Goal: Contribute content: Contribute content

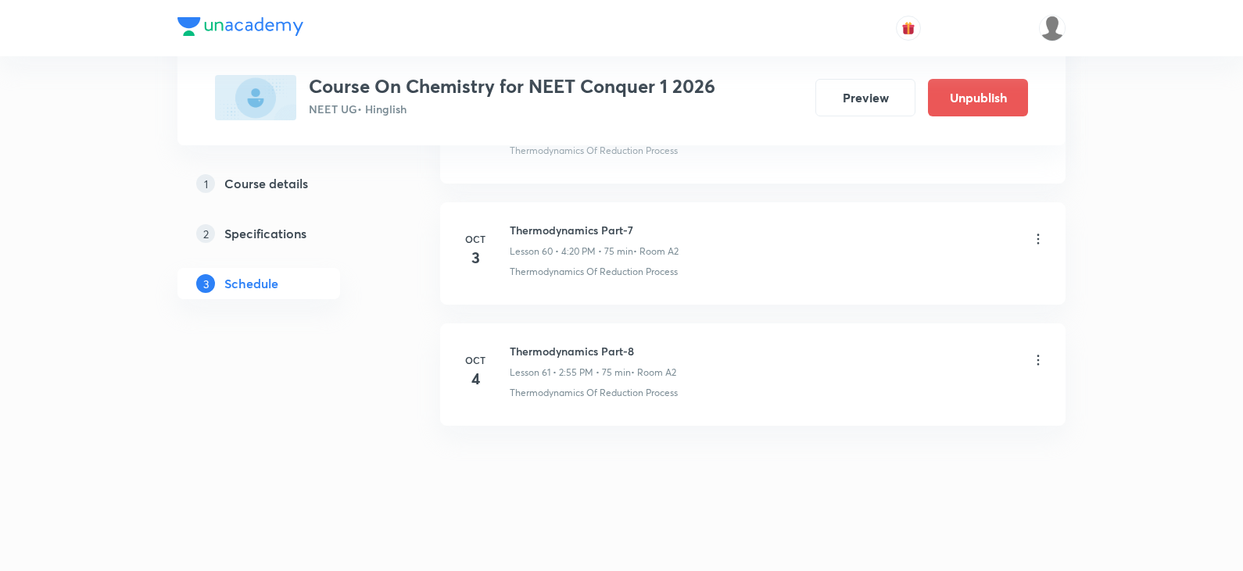
scroll to position [8073, 0]
click at [1038, 241] on icon at bounding box center [1038, 237] width 2 height 10
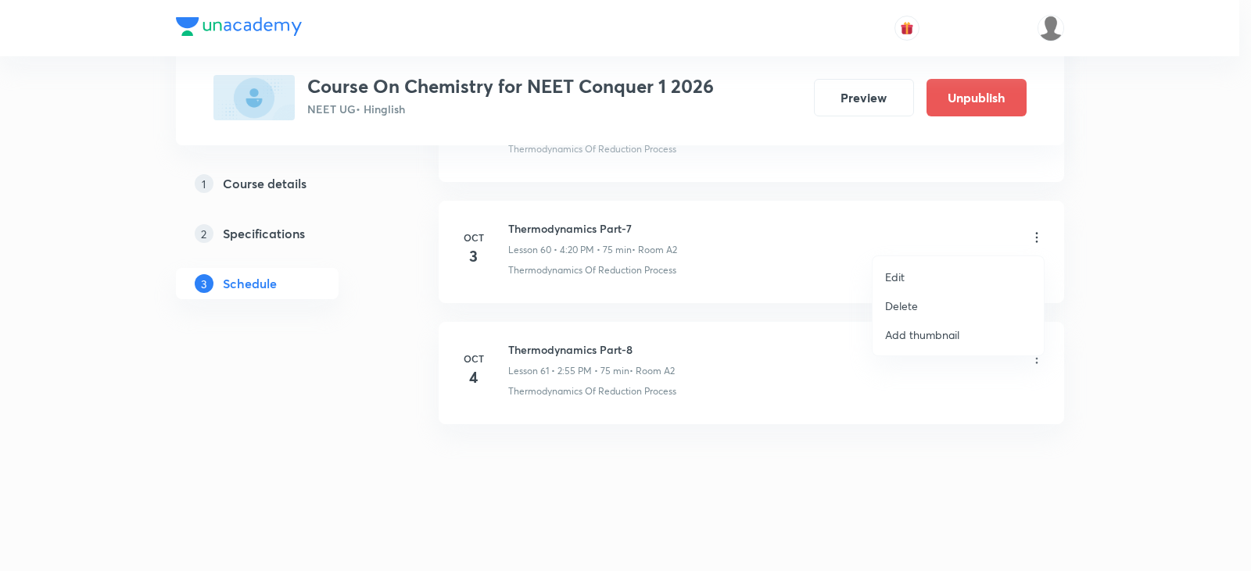
click at [774, 255] on div at bounding box center [625, 285] width 1251 height 571
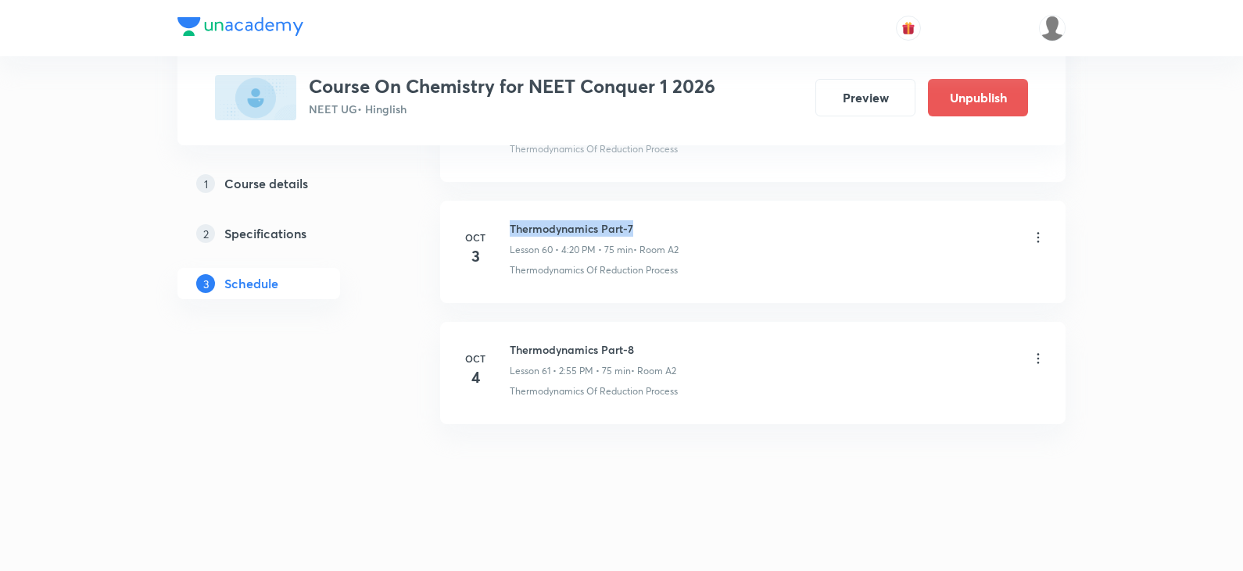
drag, startPoint x: 510, startPoint y: 231, endPoint x: 667, endPoint y: 229, distance: 157.2
click at [667, 229] on h6 "Thermodynamics Part-7" at bounding box center [594, 228] width 169 height 16
copy h6 "Thermodynamics Part-7"
click at [1037, 238] on icon at bounding box center [1038, 238] width 16 height 16
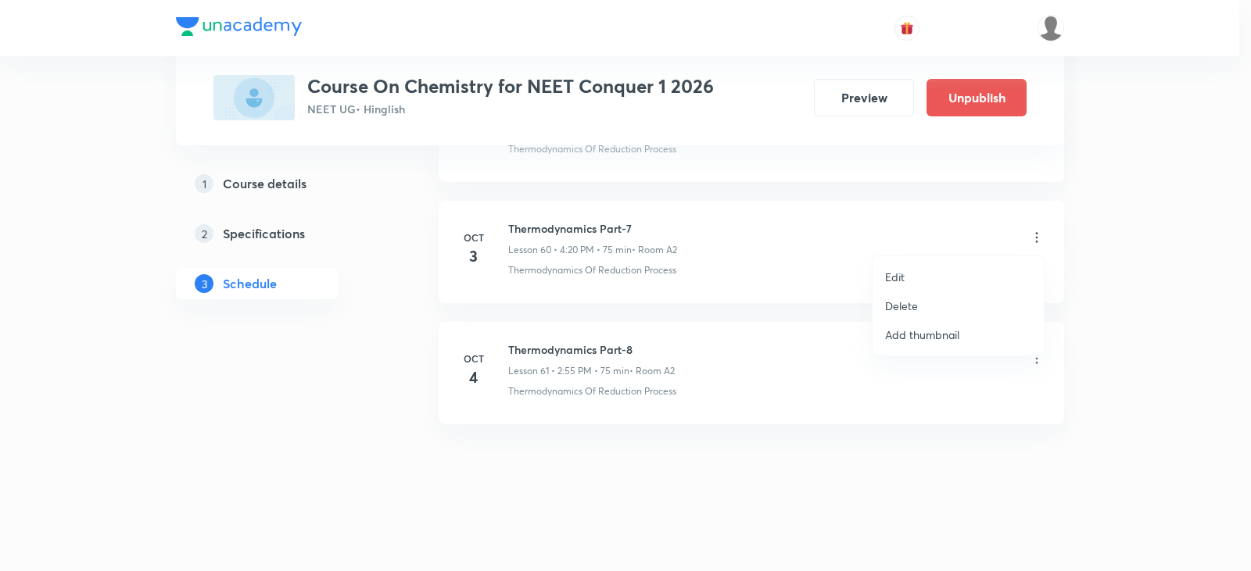
click at [909, 303] on p "Delete" at bounding box center [901, 306] width 33 height 16
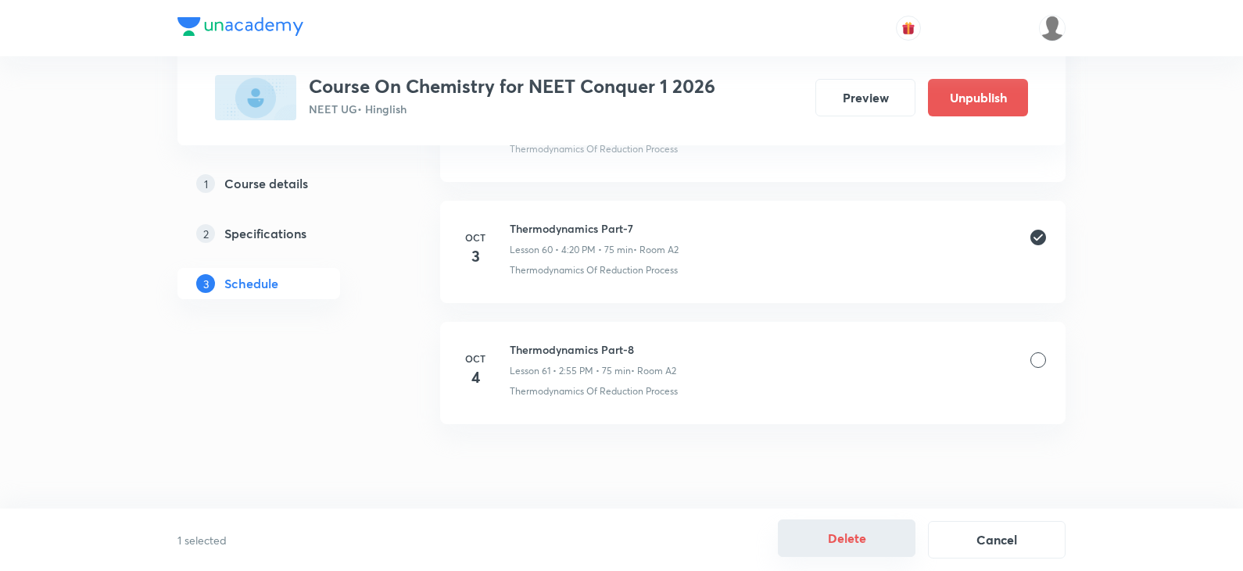
click at [859, 540] on button "Delete" at bounding box center [847, 539] width 138 height 38
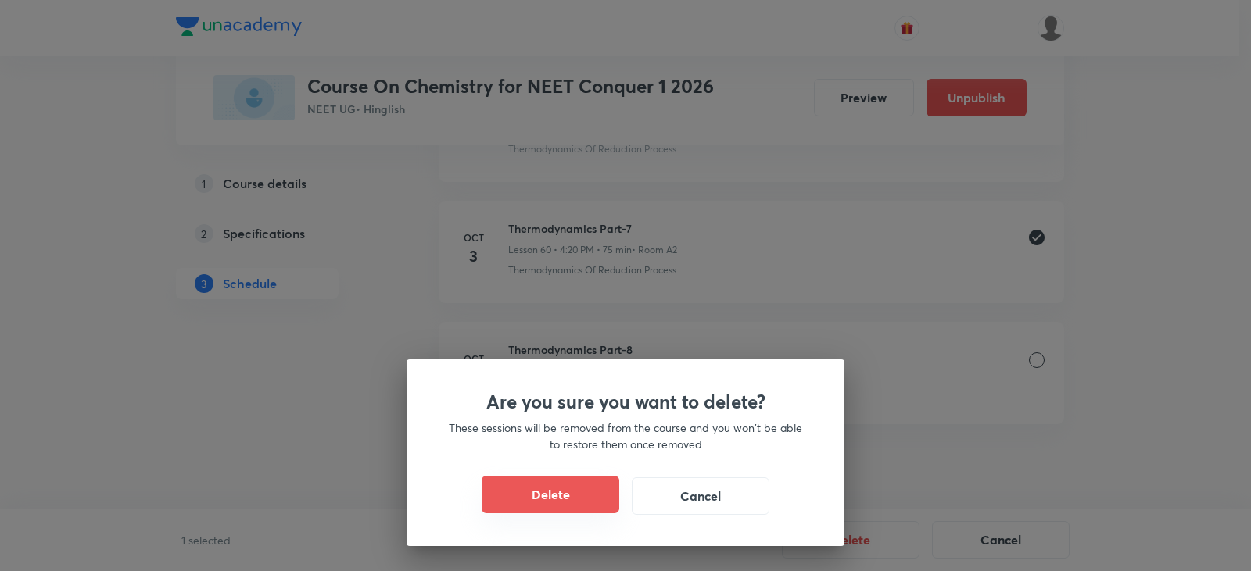
click at [544, 492] on button "Delete" at bounding box center [551, 495] width 138 height 38
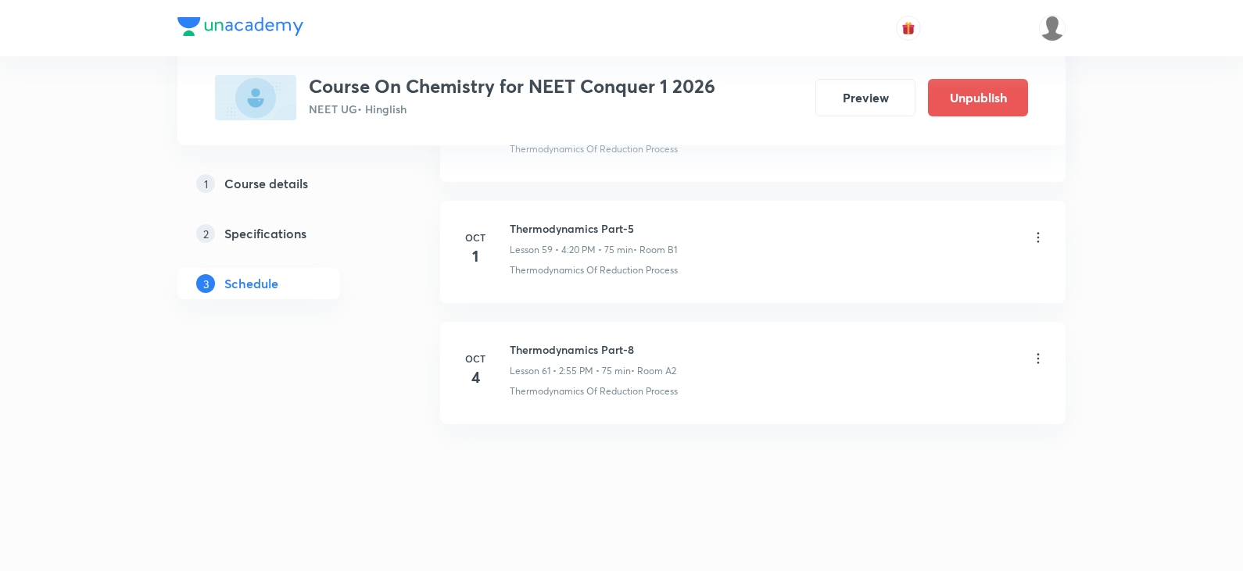
scroll to position [7952, 0]
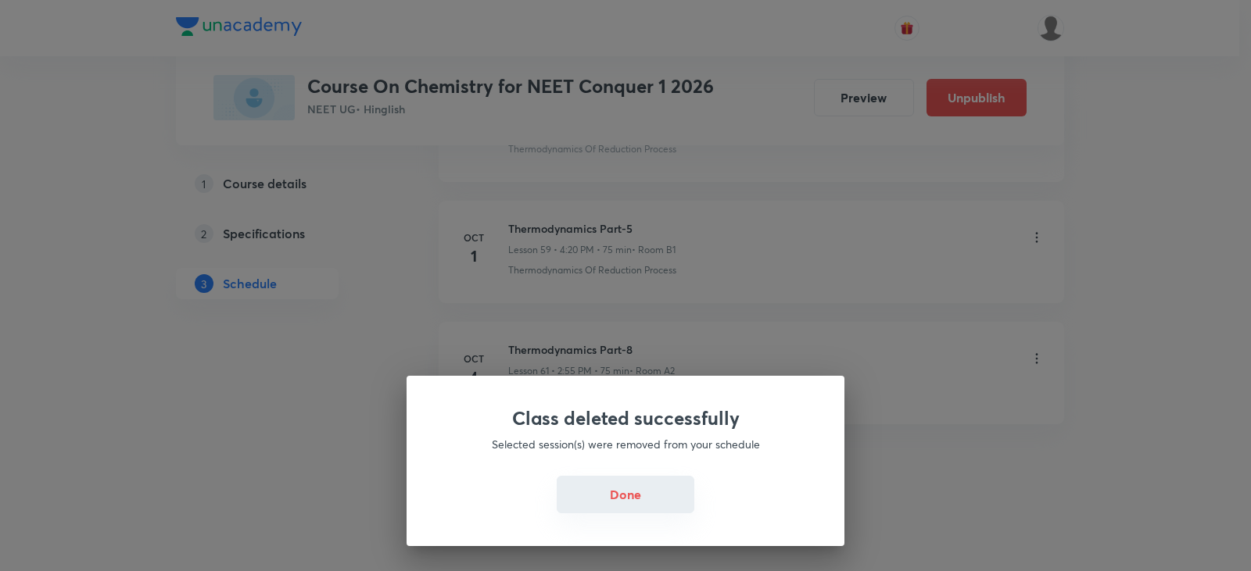
click at [623, 498] on button "Done" at bounding box center [626, 495] width 138 height 38
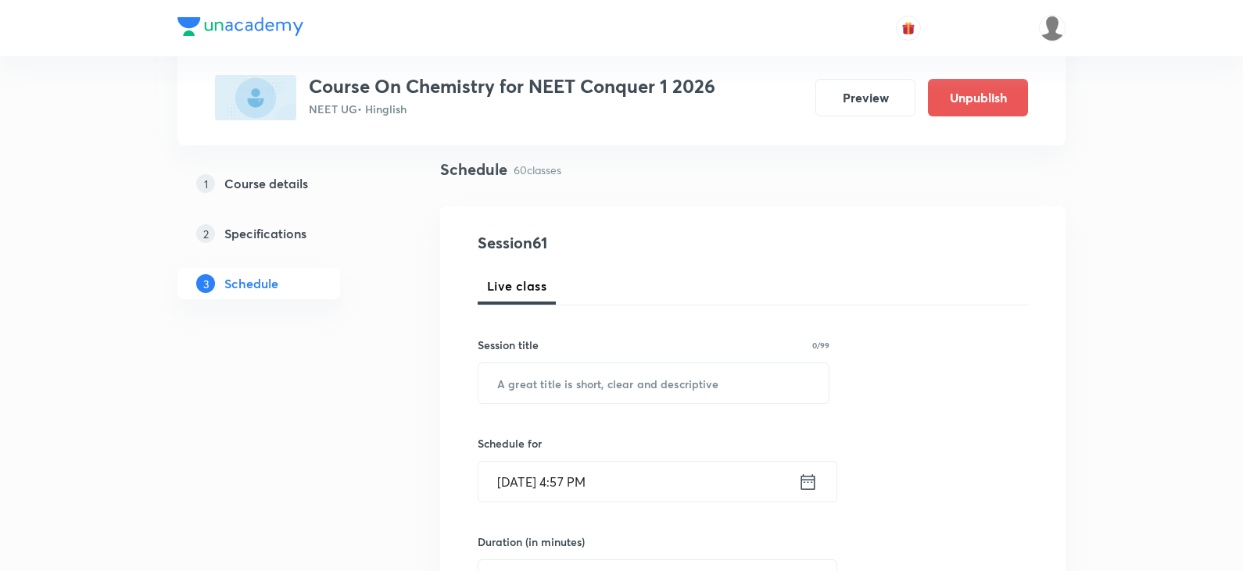
scroll to position [0, 0]
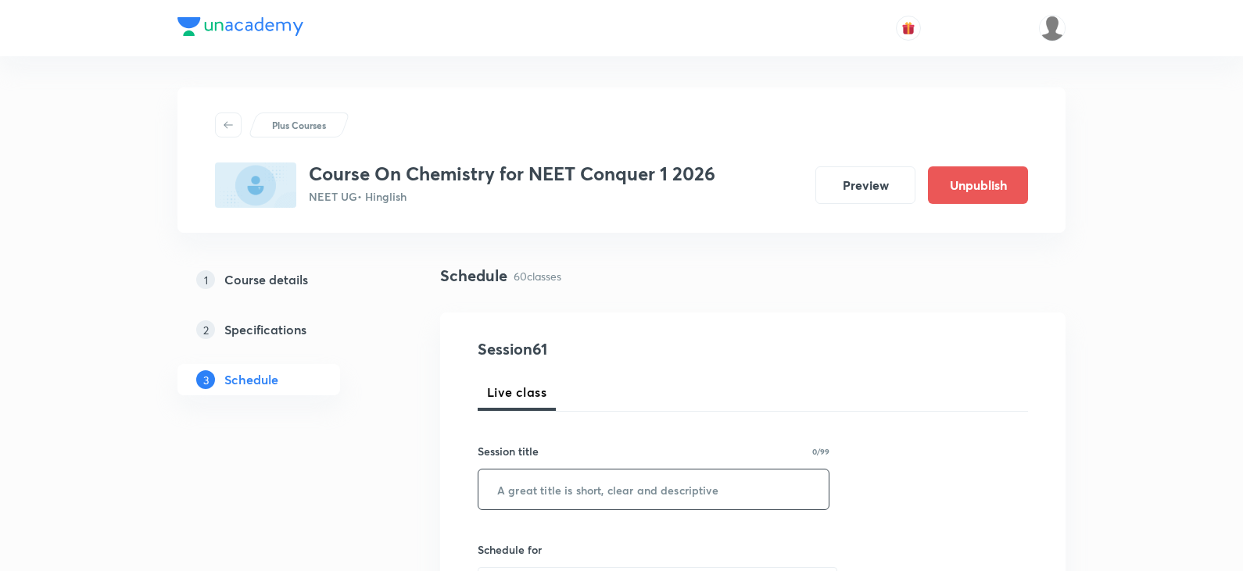
click at [550, 493] on input "text" at bounding box center [653, 490] width 350 height 40
paste input "Thermodynamics Part-7"
click at [624, 490] on input "Thermodynamics Part-7" at bounding box center [653, 490] width 350 height 40
type input "Thermodynamics Part -7"
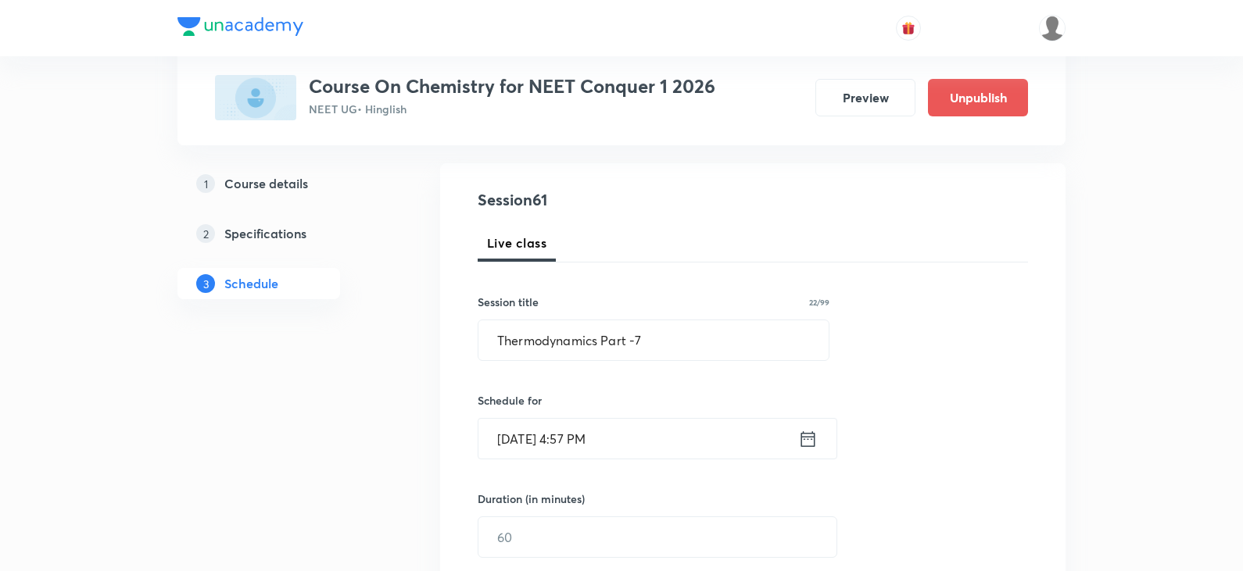
scroll to position [235, 0]
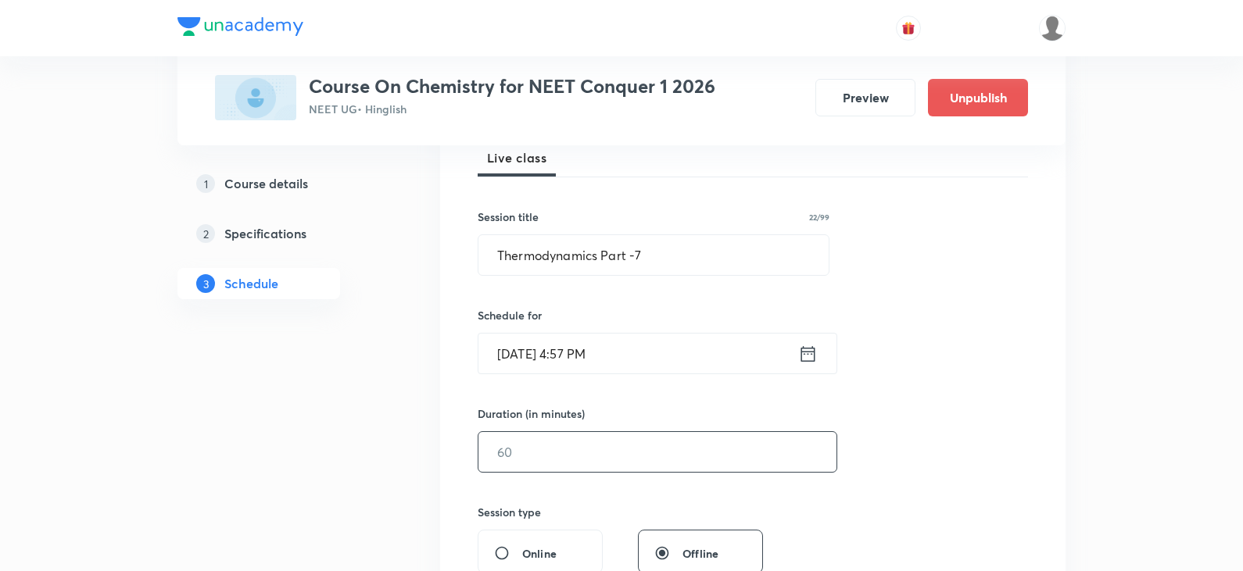
click at [573, 457] on input "text" at bounding box center [657, 452] width 358 height 40
type input "55"
click at [579, 352] on input "Oct 3, 2025, 4:57 PM" at bounding box center [638, 354] width 320 height 40
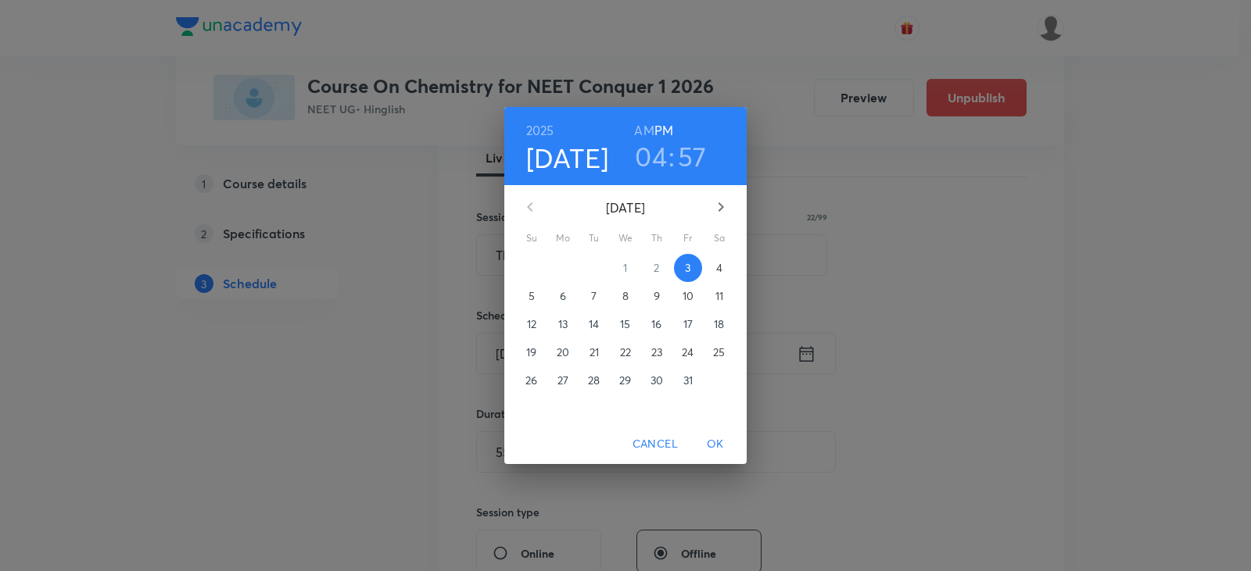
click at [657, 152] on h3 "04" at bounding box center [651, 156] width 32 height 33
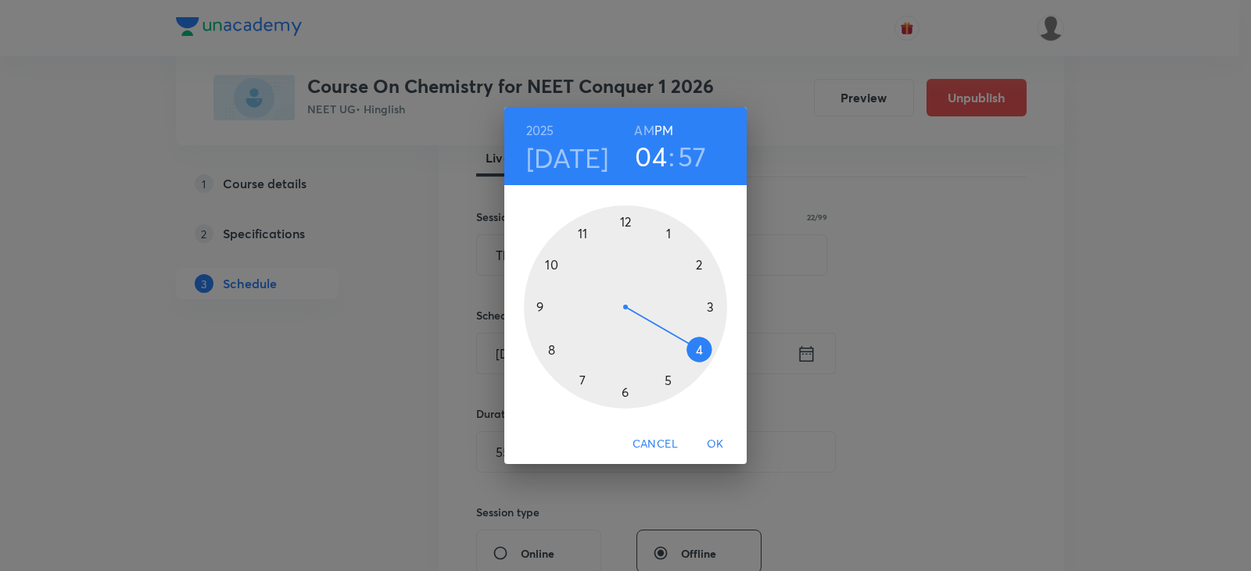
click at [693, 348] on div at bounding box center [625, 307] width 203 height 203
drag, startPoint x: 603, startPoint y: 222, endPoint x: 630, endPoint y: 217, distance: 27.8
click at [630, 217] on div at bounding box center [625, 307] width 203 height 203
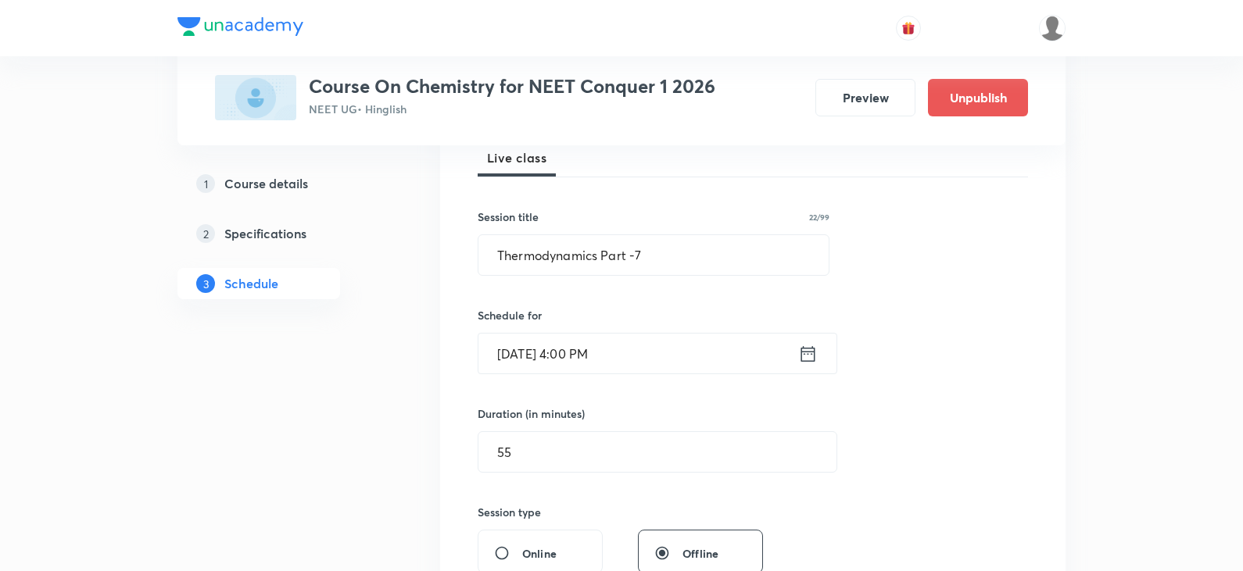
click at [588, 355] on input "Oct 3, 2025, 4:00 PM" at bounding box center [638, 354] width 320 height 40
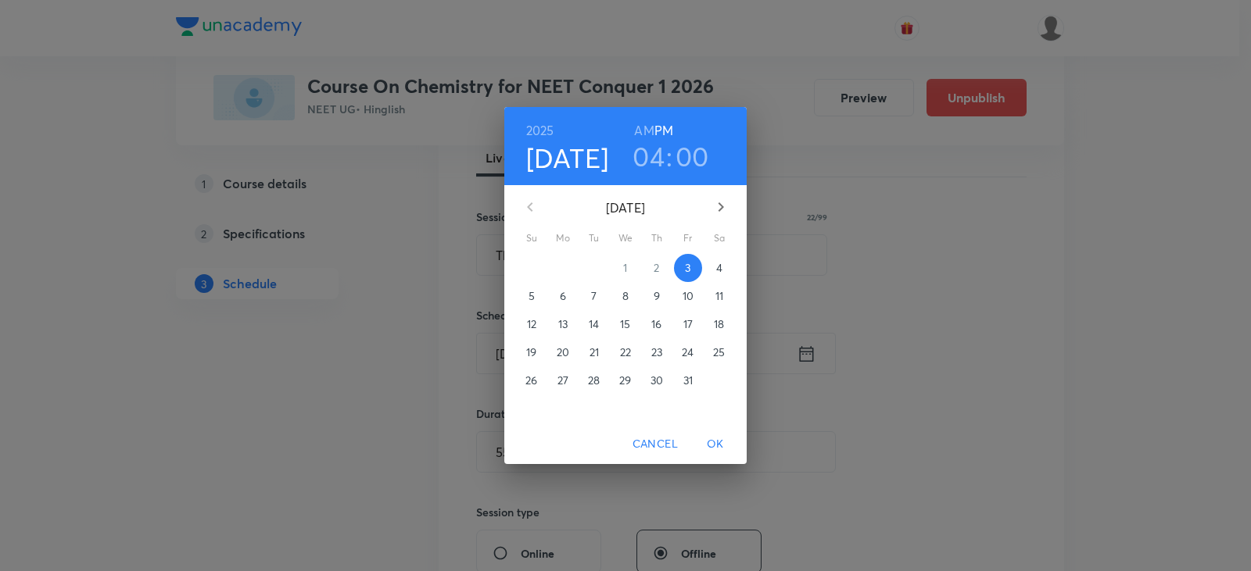
click at [657, 155] on h3 "04" at bounding box center [648, 156] width 32 height 33
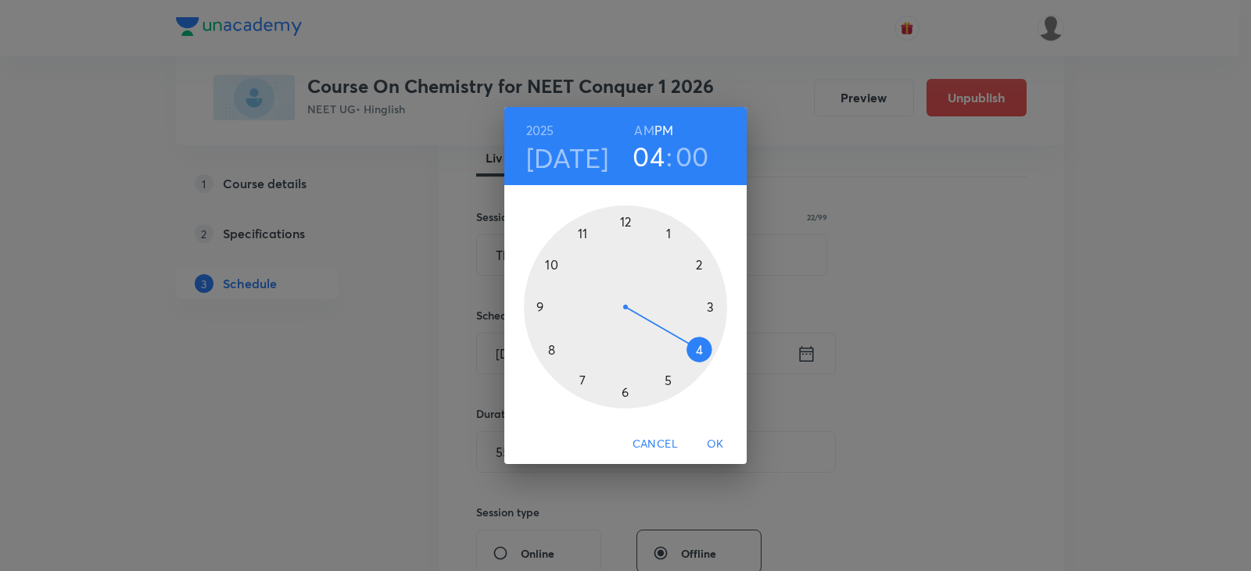
click at [672, 381] on div at bounding box center [625, 307] width 203 height 203
click at [708, 442] on span "OK" at bounding box center [716, 445] width 38 height 20
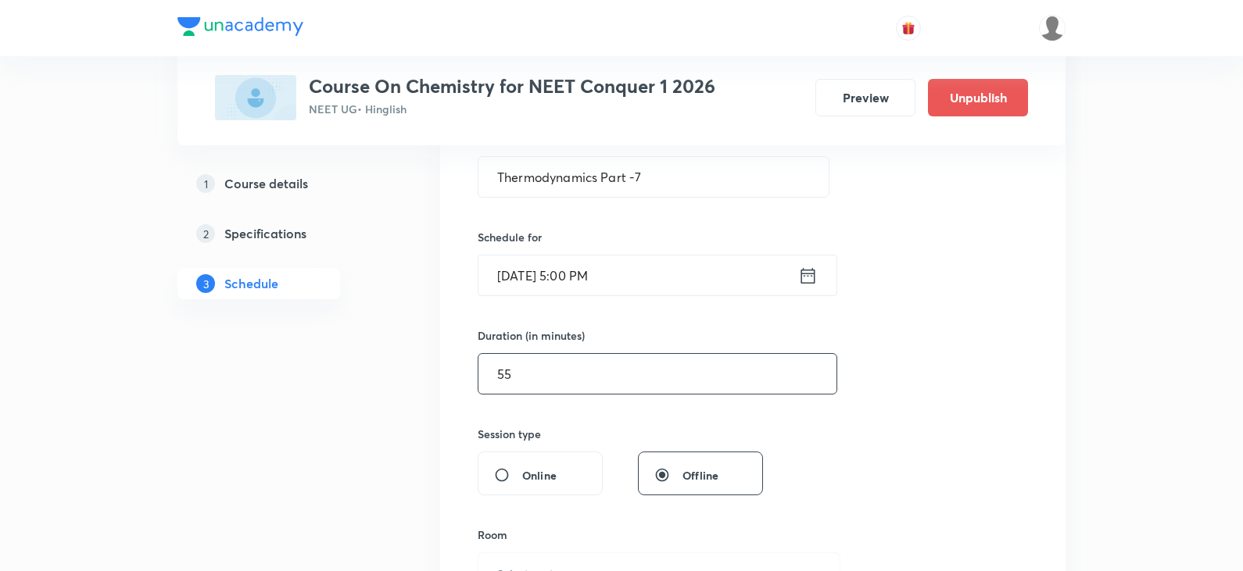
scroll to position [547, 0]
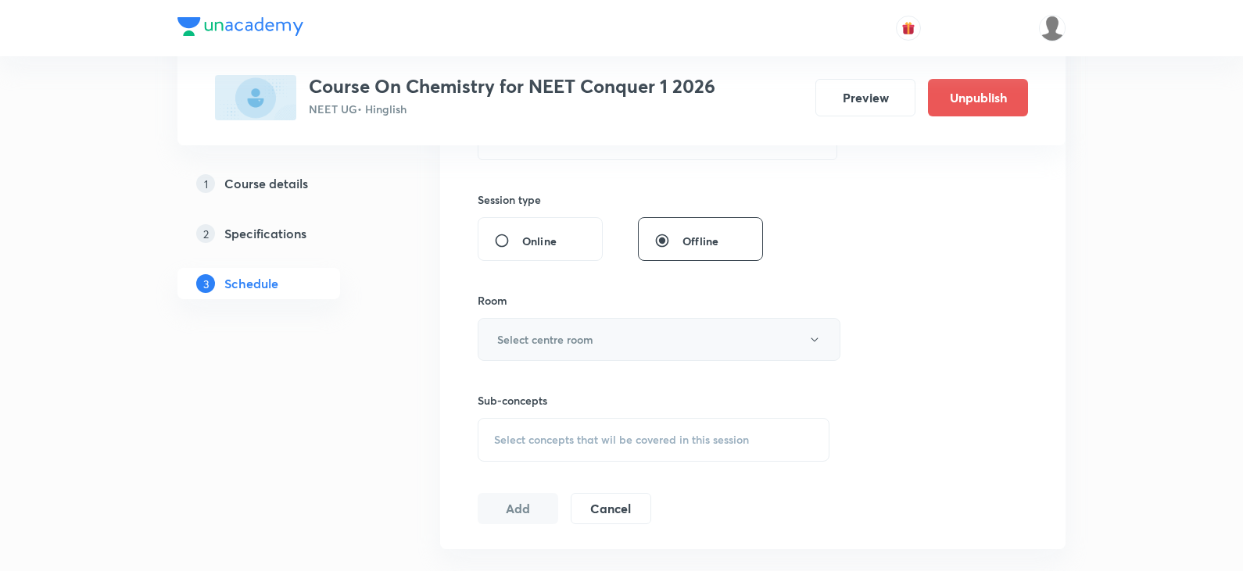
click at [530, 342] on h6 "Select centre room" at bounding box center [545, 339] width 96 height 16
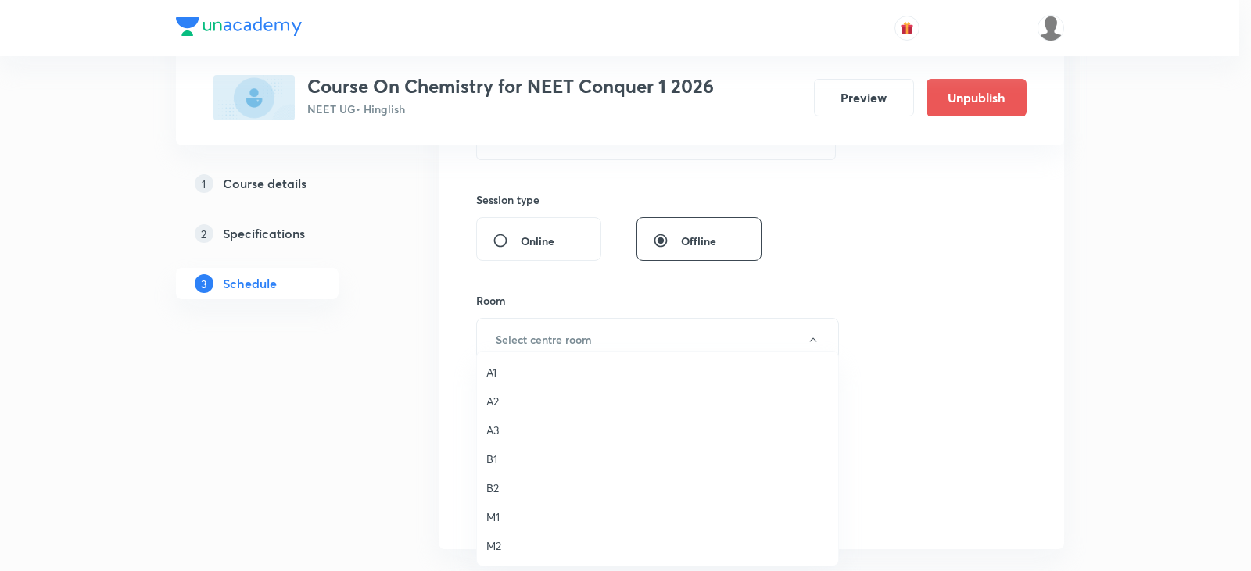
click at [500, 404] on span "A2" at bounding box center [657, 401] width 342 height 16
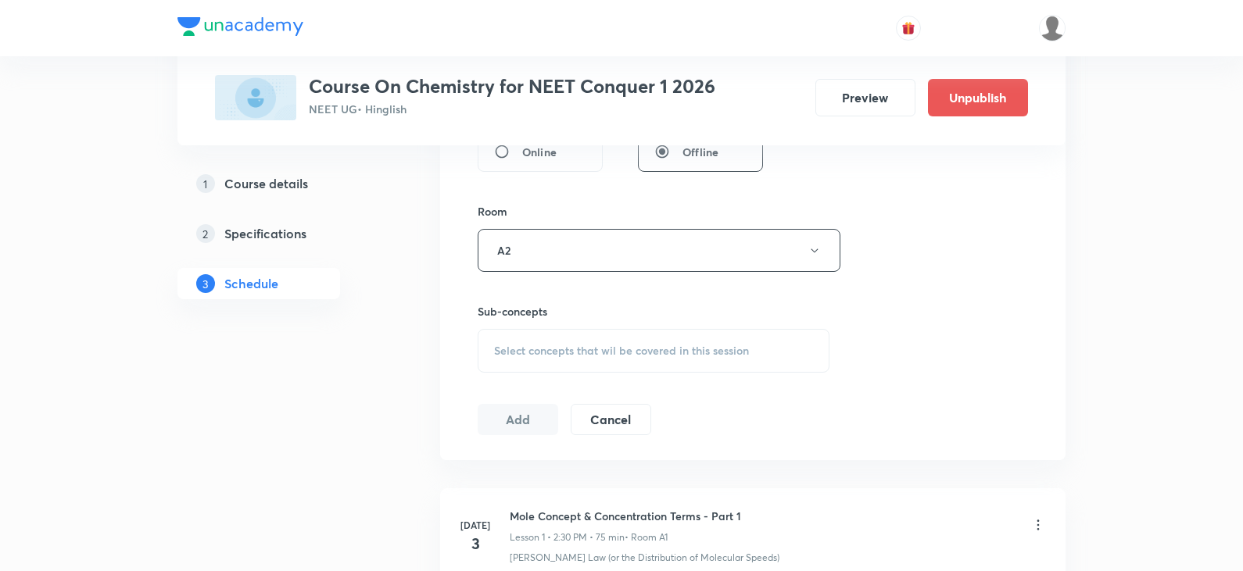
scroll to position [704, 0]
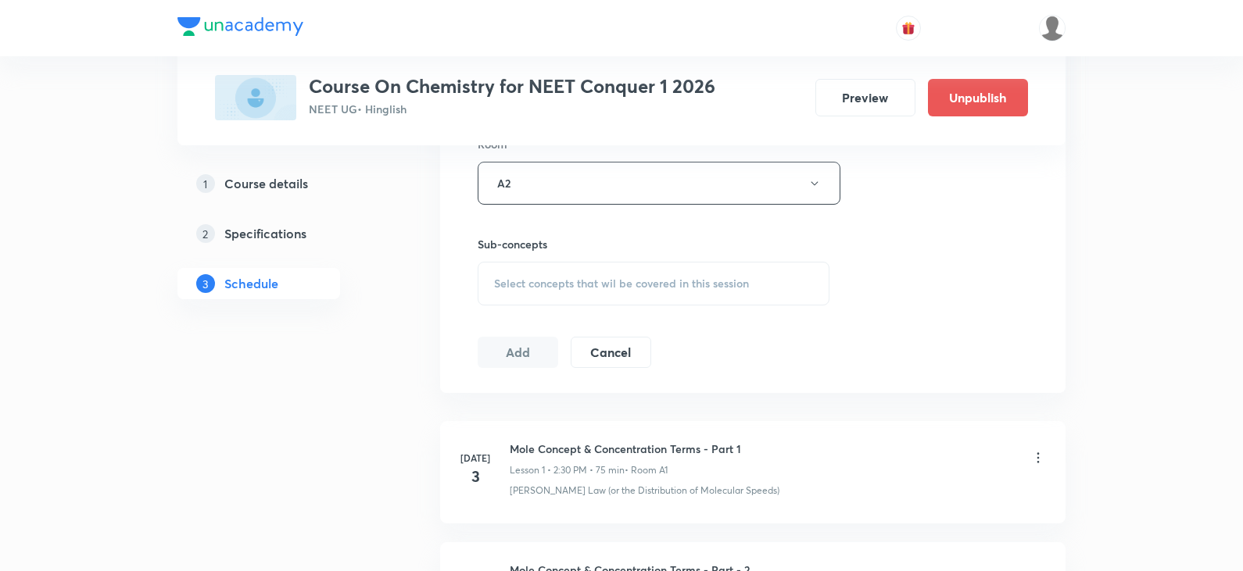
click at [550, 286] on span "Select concepts that wil be covered in this session" at bounding box center [621, 284] width 255 height 13
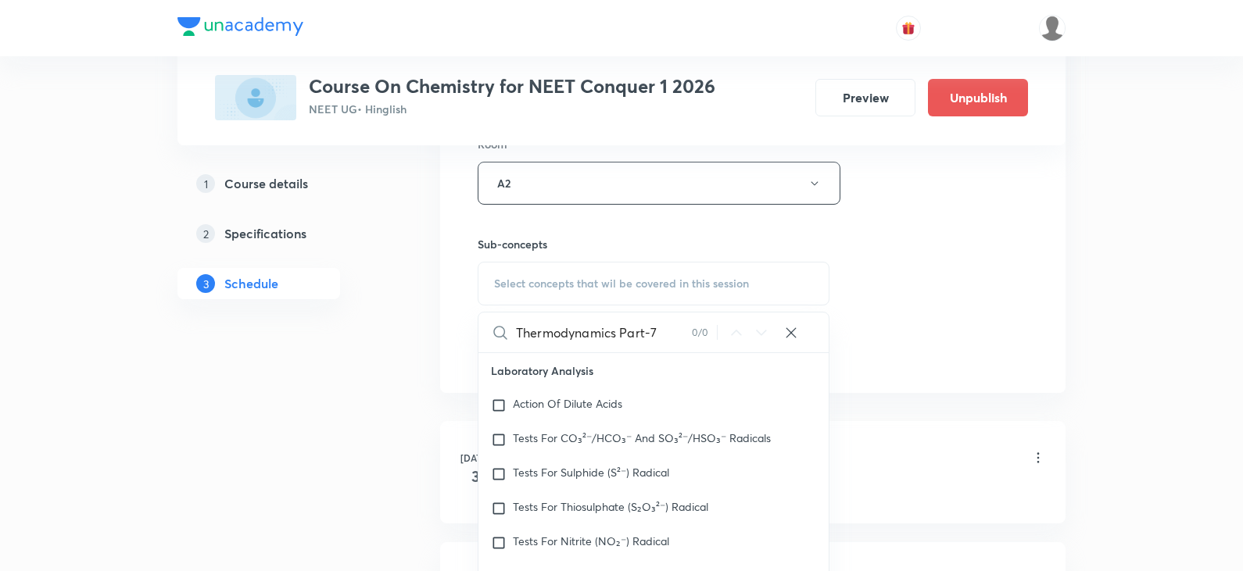
drag, startPoint x: 621, startPoint y: 332, endPoint x: 705, endPoint y: 328, distance: 84.6
click at [705, 328] on div "Thermodynamics Part-7 0 / 0 ​" at bounding box center [653, 333] width 350 height 40
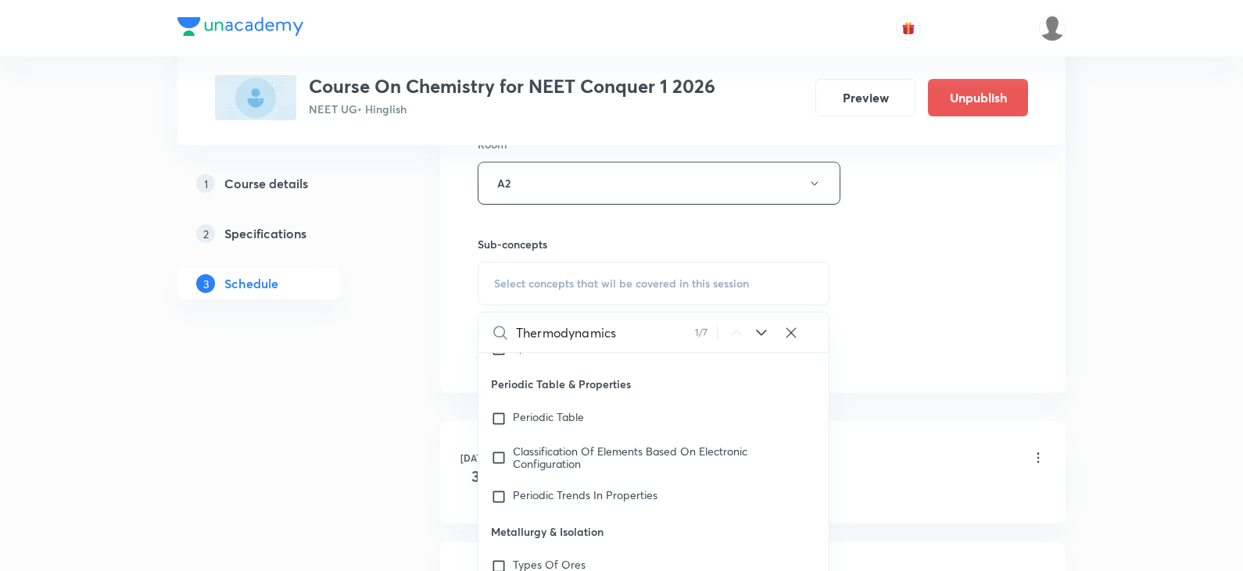
scroll to position [844, 0]
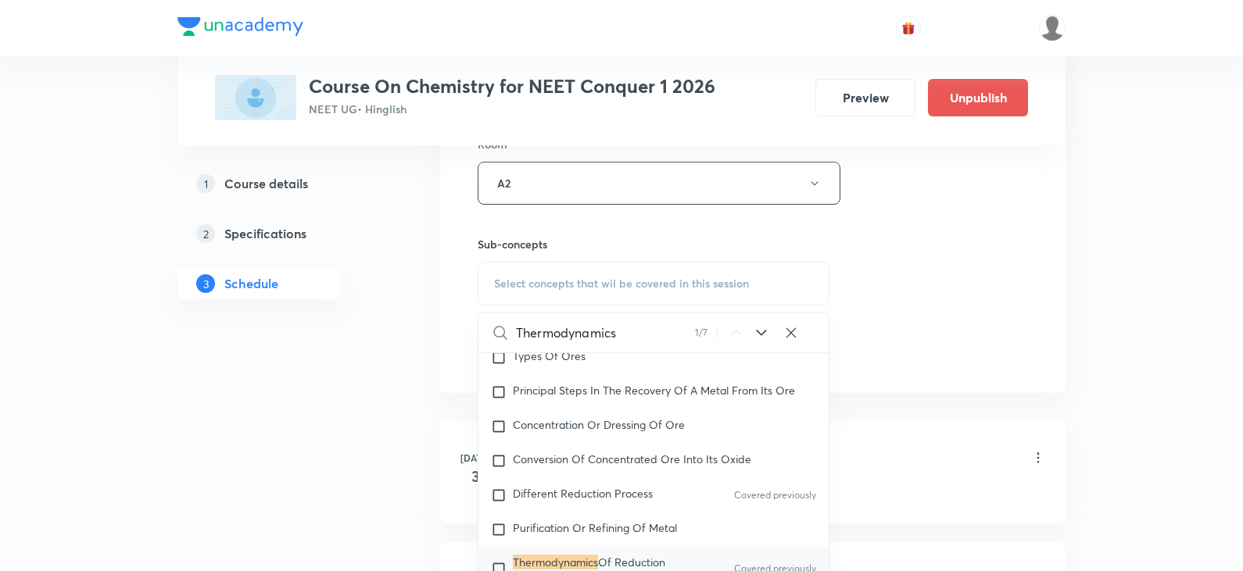
type input "Thermodynamics"
click at [497, 557] on input "checkbox" at bounding box center [502, 569] width 22 height 25
checkbox input "true"
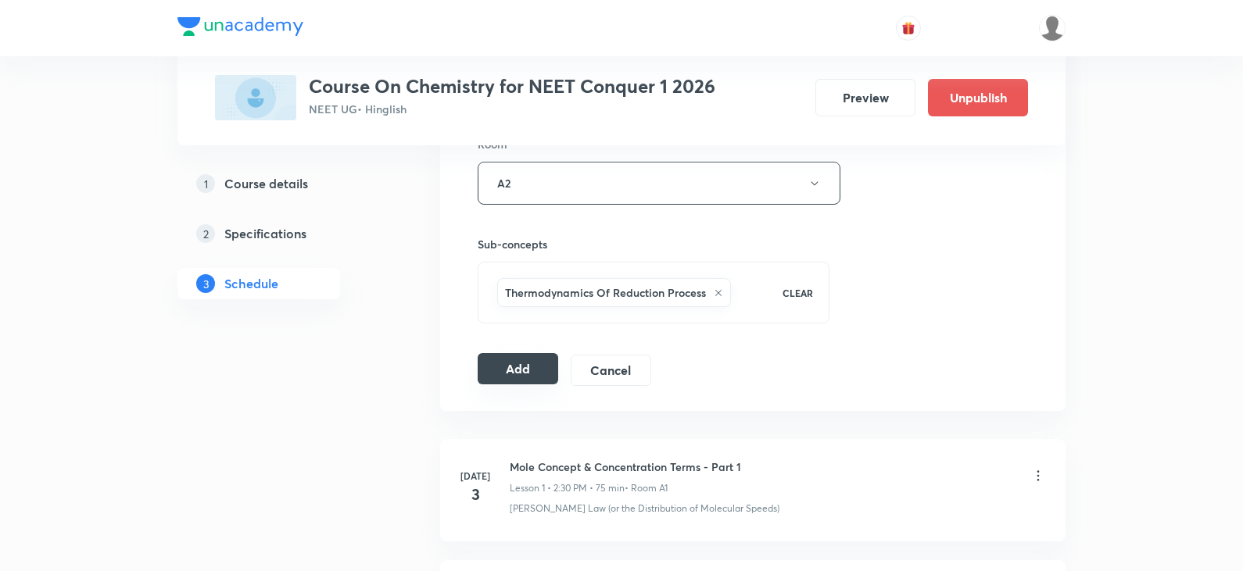
click at [532, 374] on button "Add" at bounding box center [518, 368] width 81 height 31
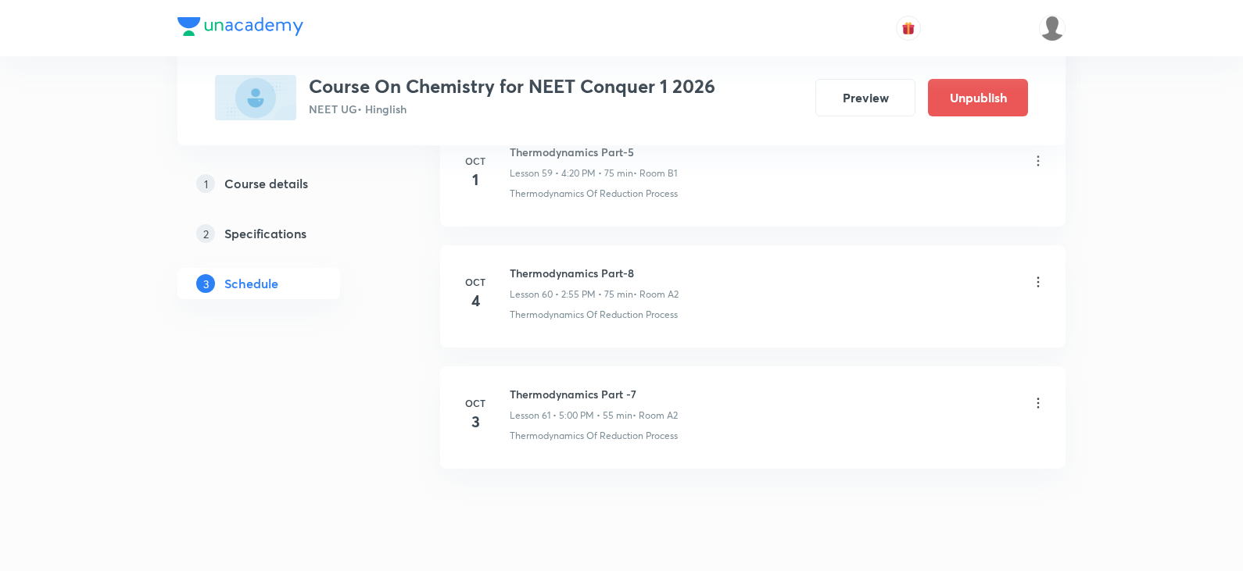
scroll to position [7312, 0]
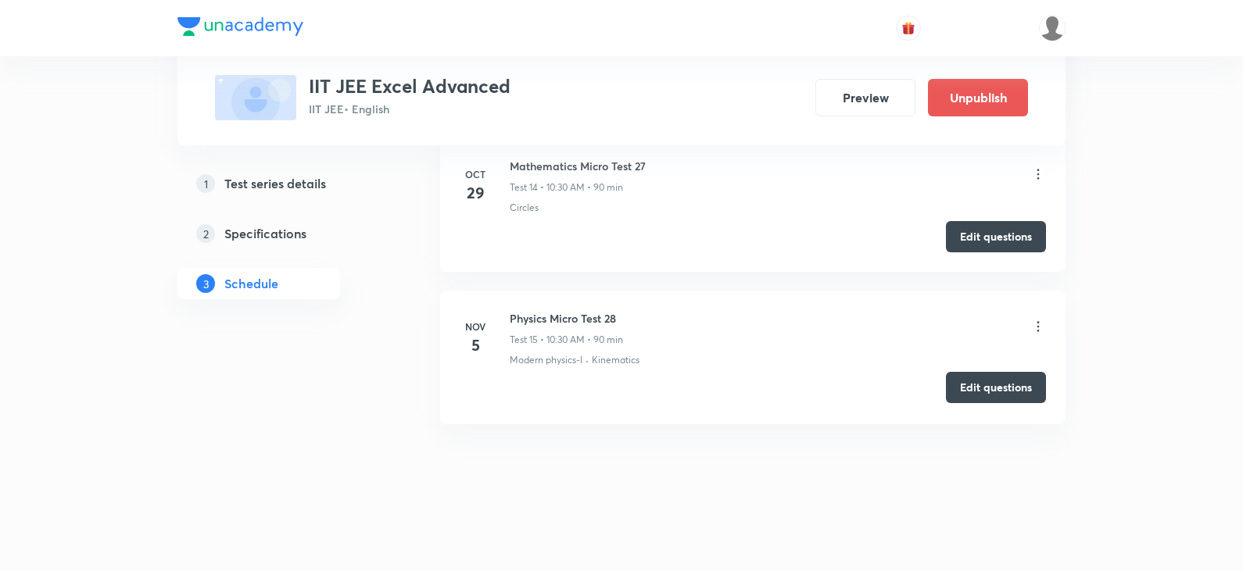
click at [998, 385] on button "Edit questions" at bounding box center [996, 387] width 100 height 31
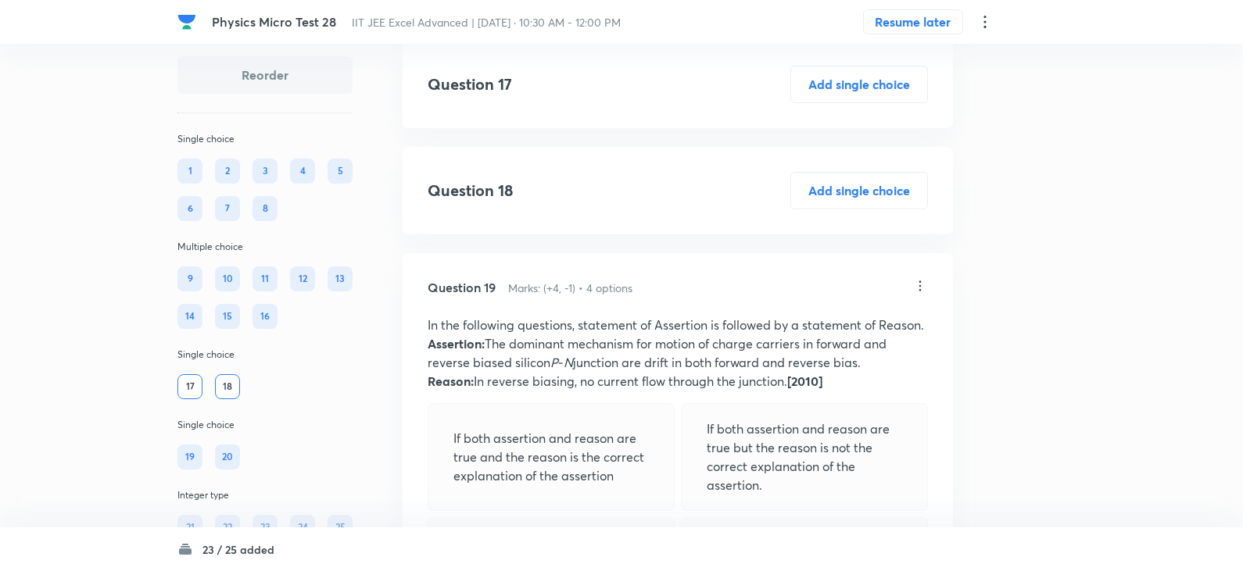
scroll to position [7750, 0]
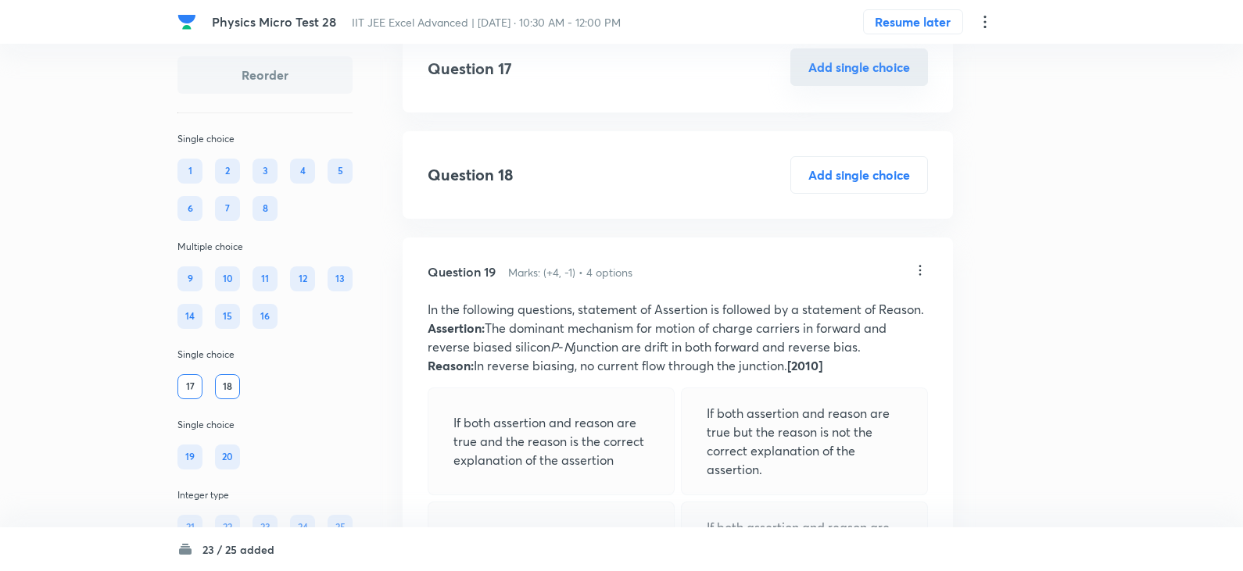
click at [851, 86] on button "Add single choice" at bounding box center [859, 67] width 138 height 38
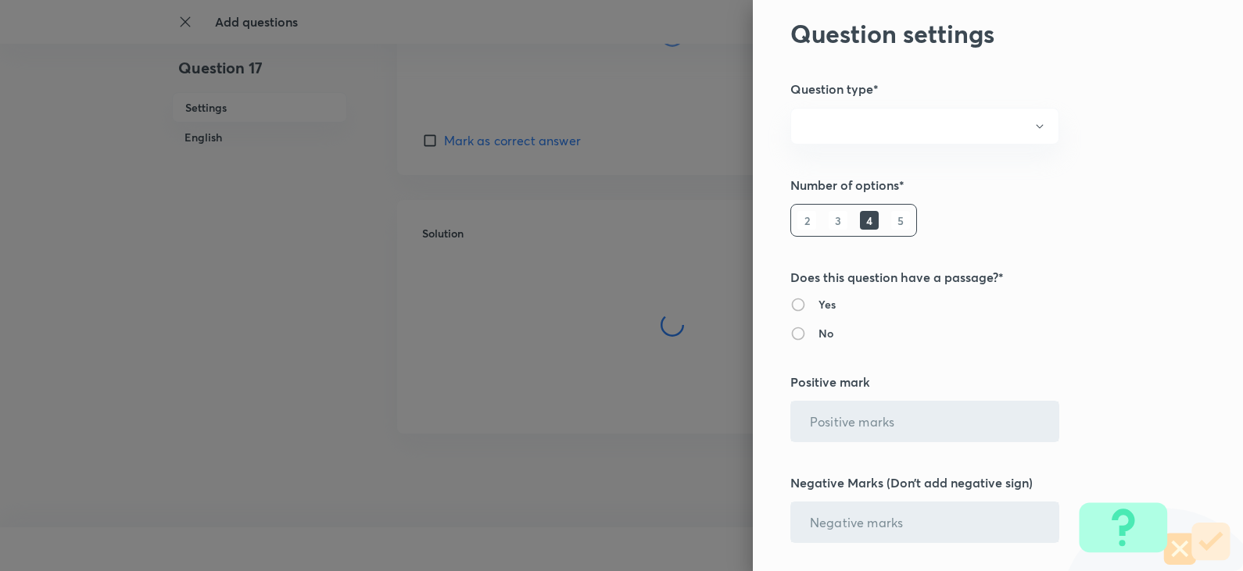
radio input "true"
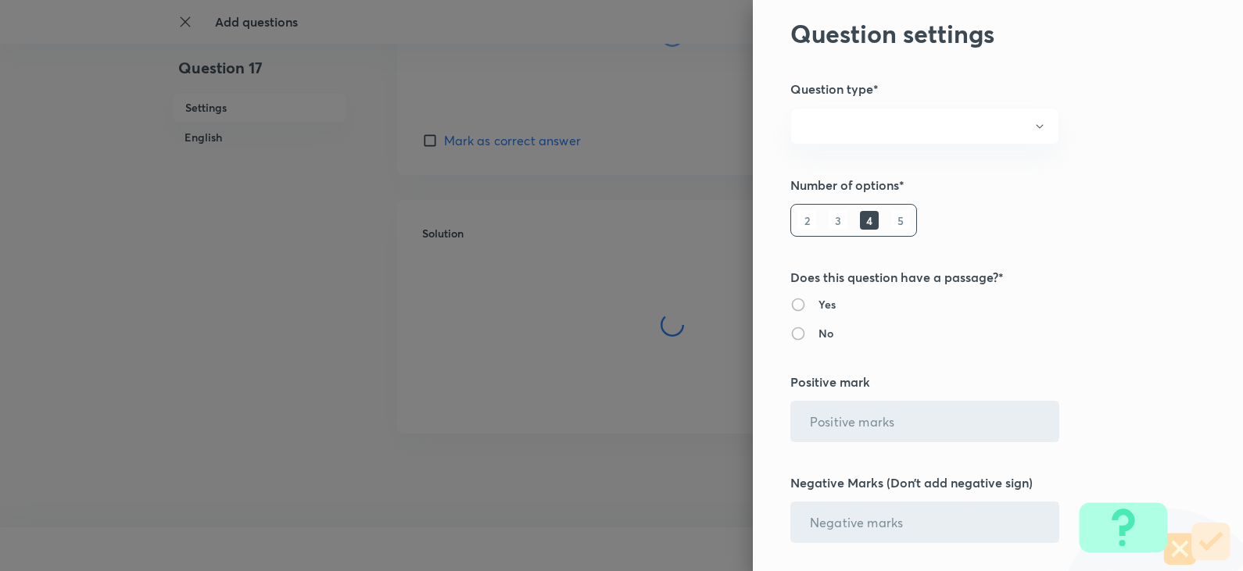
radio input "true"
radio input "false"
type input "1"
type input "0"
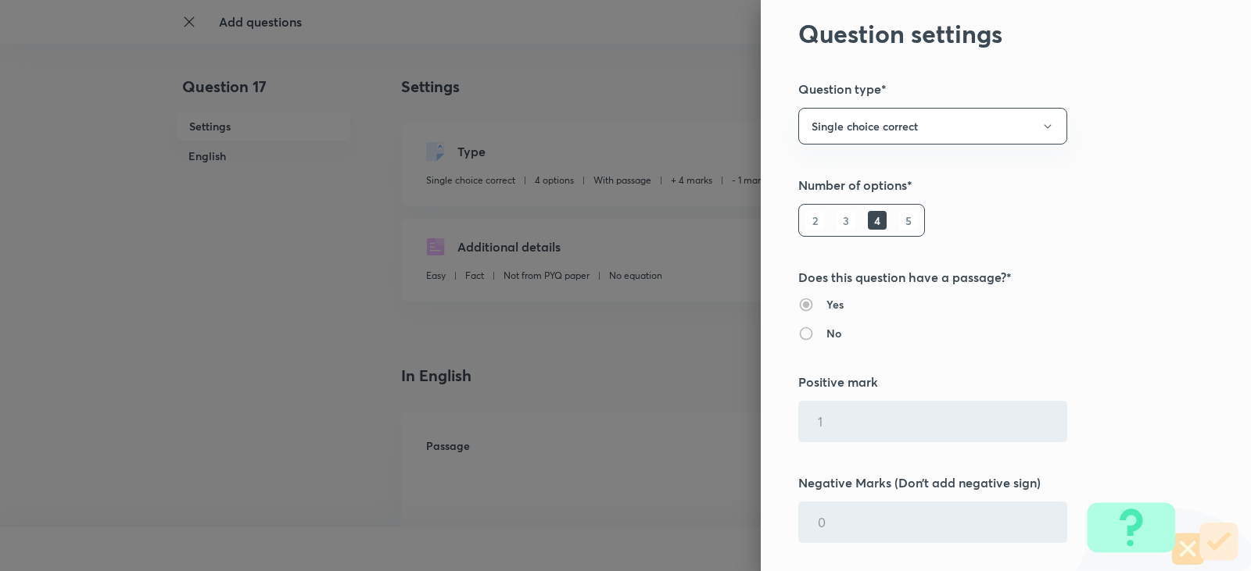
type input "4"
type input "1"
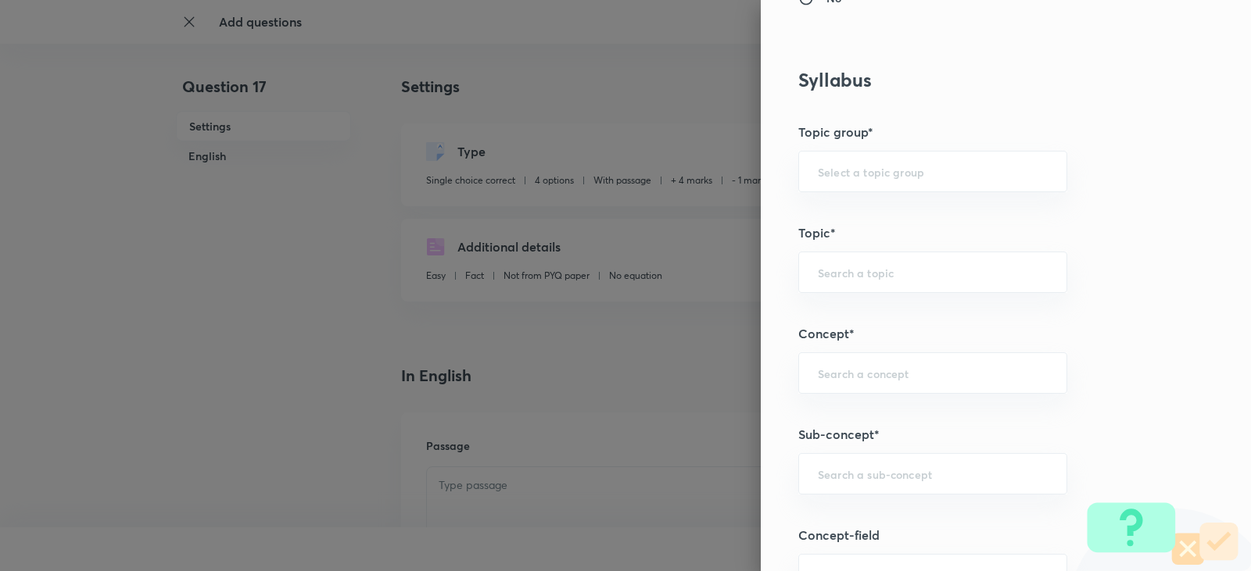
scroll to position [704, 0]
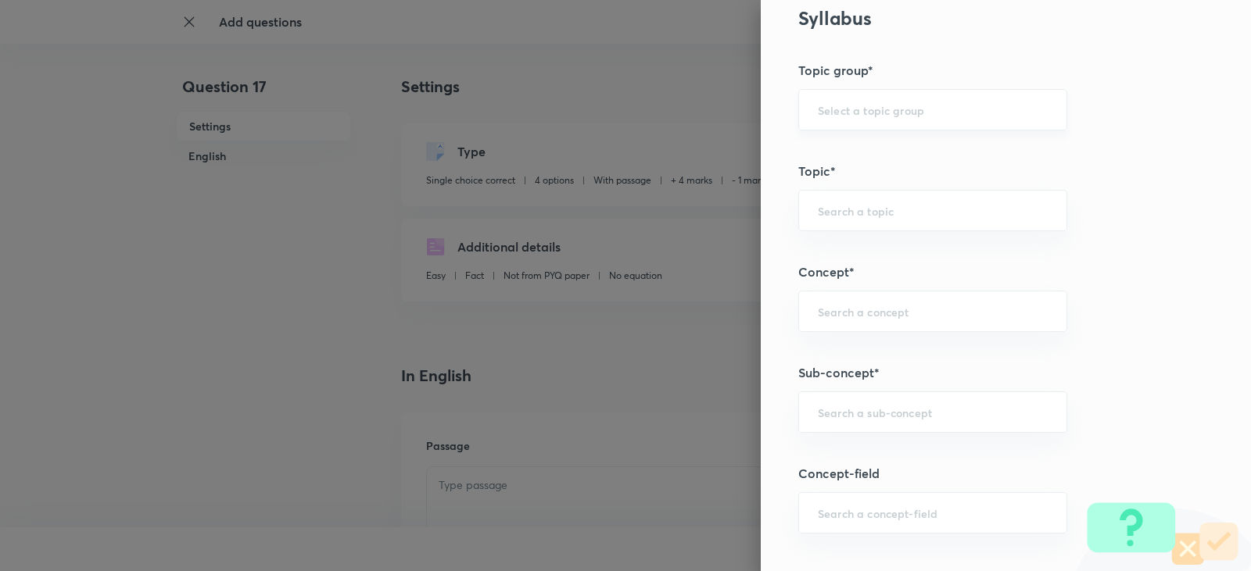
click at [848, 102] on input "text" at bounding box center [933, 109] width 230 height 15
click at [831, 146] on li "Physics" at bounding box center [920, 154] width 267 height 28
type input "Physics"
click at [818, 212] on input "text" at bounding box center [933, 210] width 230 height 15
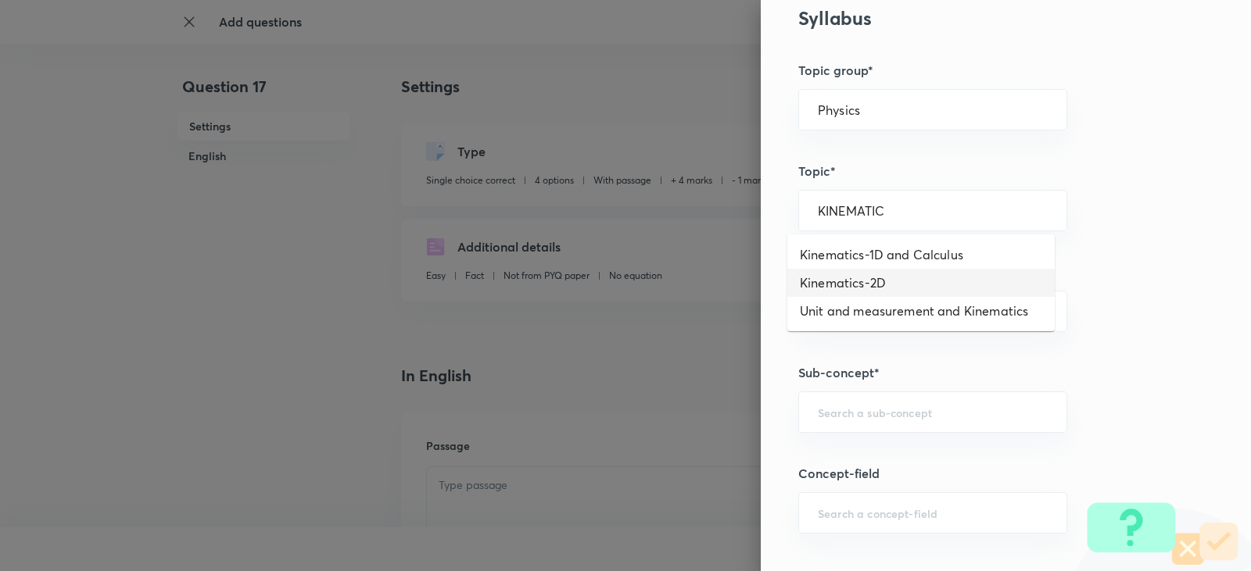
click at [853, 270] on li "Kinematics-2D" at bounding box center [920, 283] width 267 height 28
type input "Kinematics-2D"
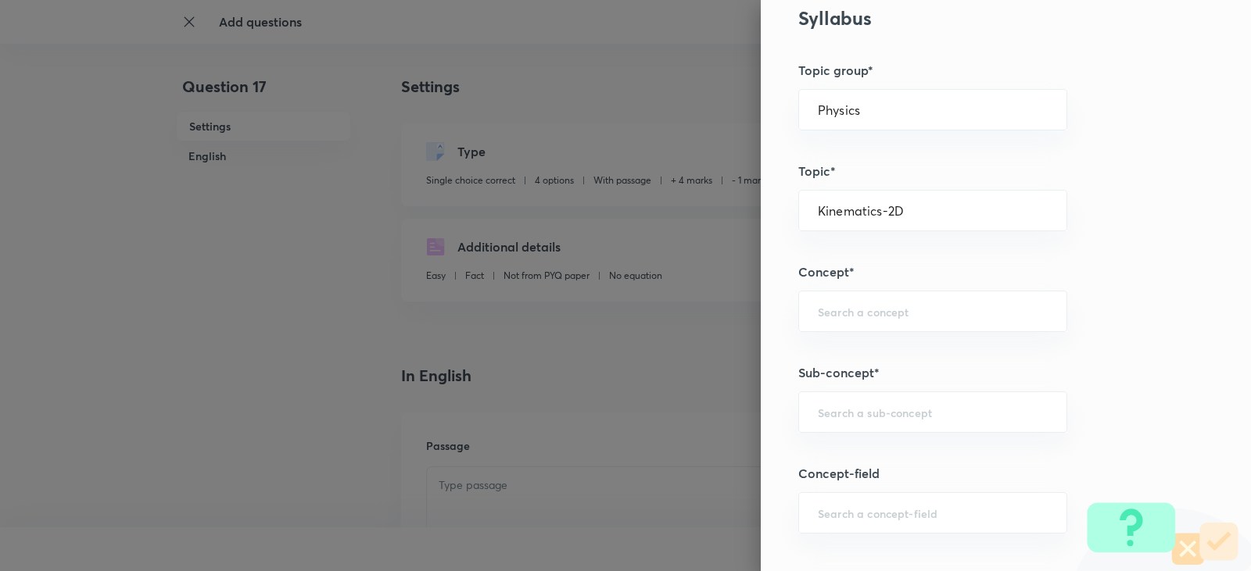
drag, startPoint x: 912, startPoint y: 219, endPoint x: 785, endPoint y: 215, distance: 126.7
click at [785, 215] on div "Question settings Question type* Single choice correct Number of options* 2 3 4…" at bounding box center [1006, 285] width 490 height 571
drag, startPoint x: 930, startPoint y: 213, endPoint x: 781, endPoint y: 213, distance: 149.3
click at [781, 213] on div "Question settings Question type* Single choice correct Number of options* 2 3 4…" at bounding box center [1006, 285] width 490 height 571
click at [827, 321] on div "​" at bounding box center [932, 311] width 269 height 41
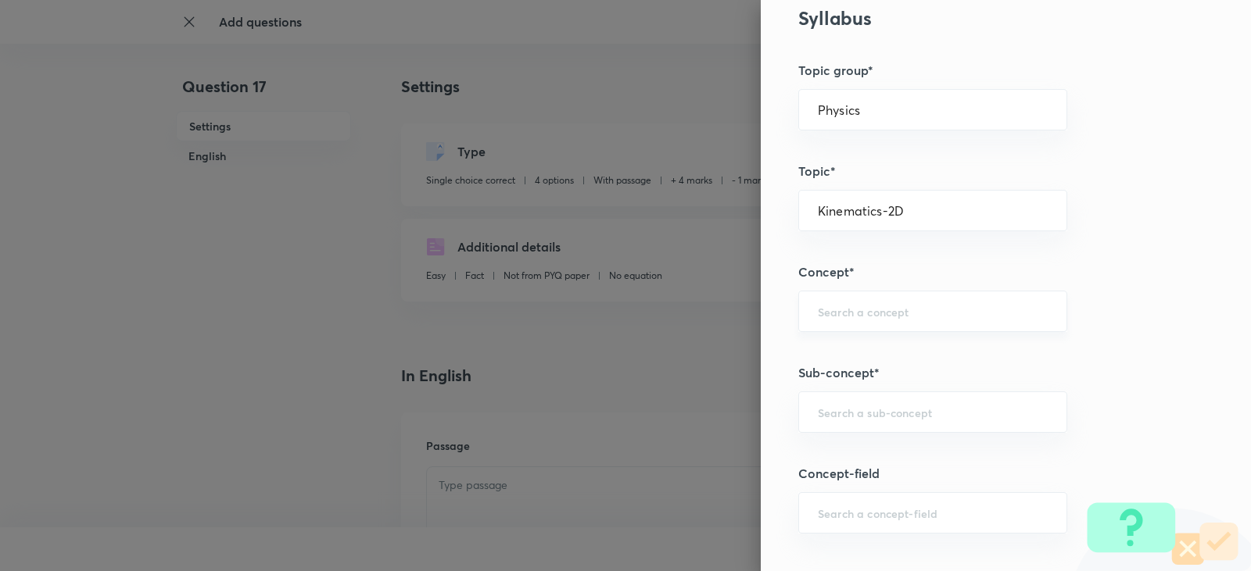
paste input "Kinematics-2D"
click at [862, 342] on li "Kinematics-2D" at bounding box center [920, 356] width 267 height 28
type input "Kinematics-2D"
click at [851, 411] on input "text" at bounding box center [933, 412] width 230 height 15
paste input "Kinematics-2D"
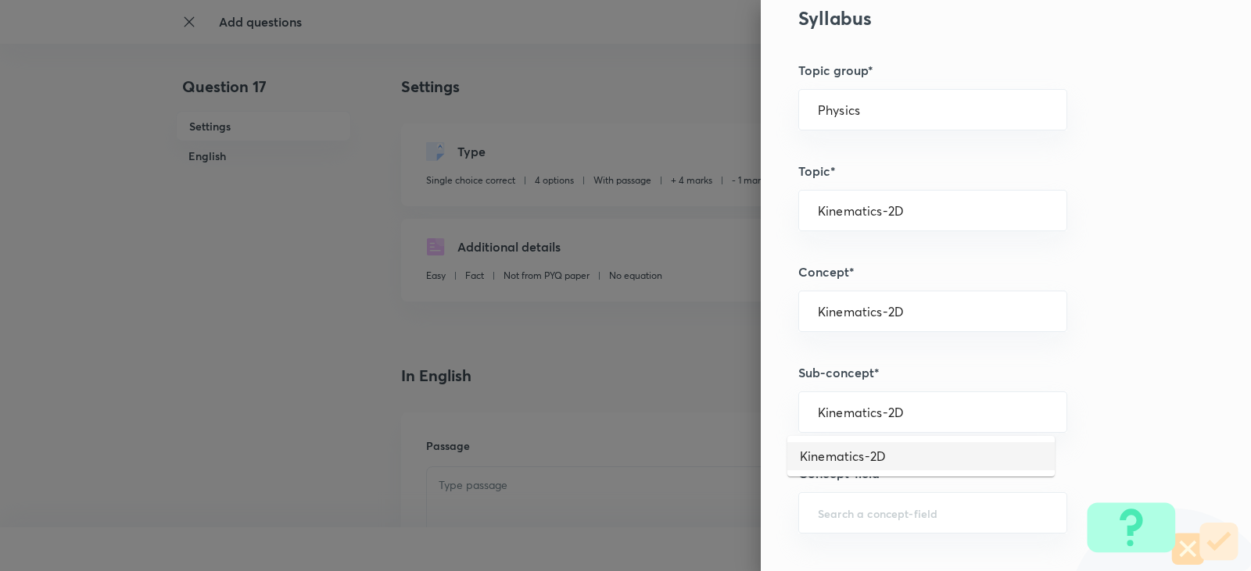
click at [839, 451] on li "Kinematics-2D" at bounding box center [920, 456] width 267 height 28
type input "Kinematics-2D"
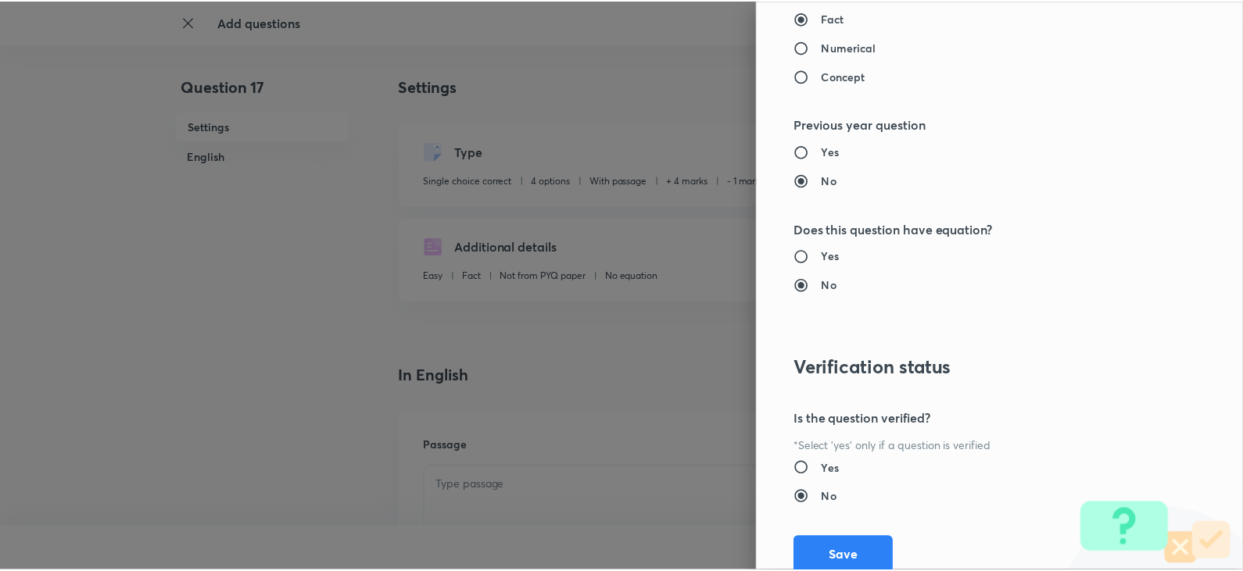
scroll to position [1617, 0]
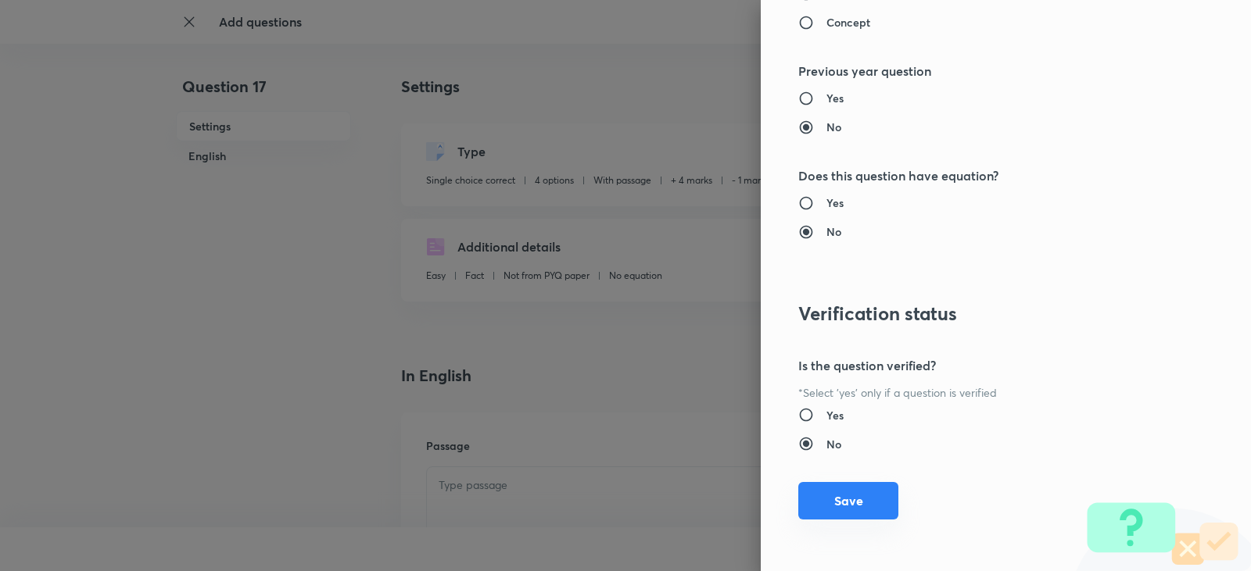
click at [813, 510] on button "Save" at bounding box center [848, 501] width 100 height 38
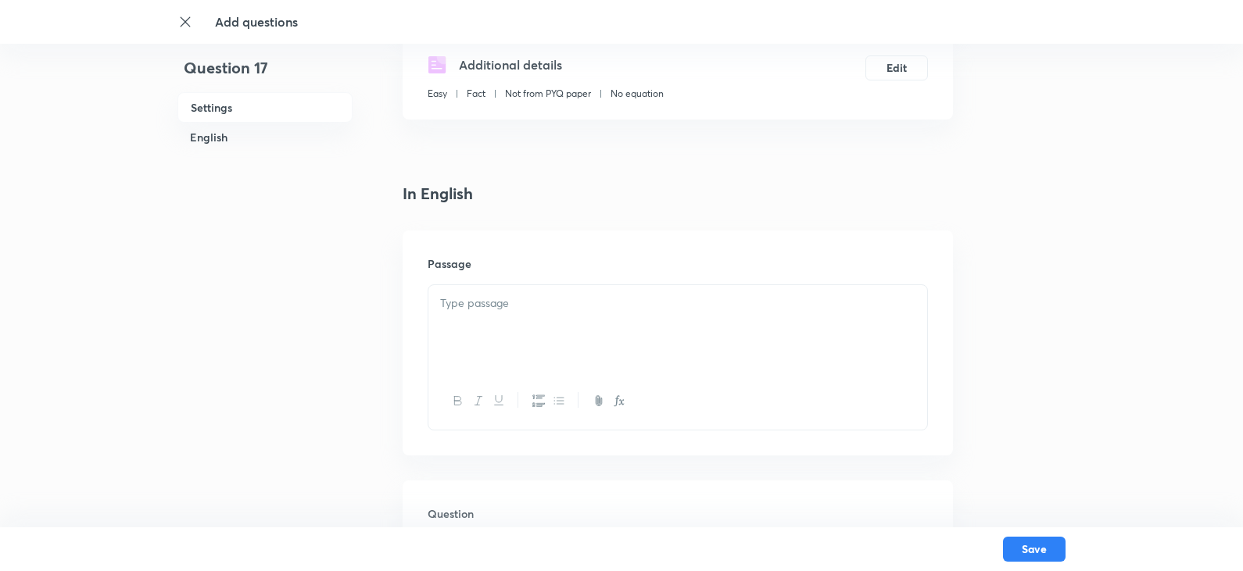
scroll to position [313, 0]
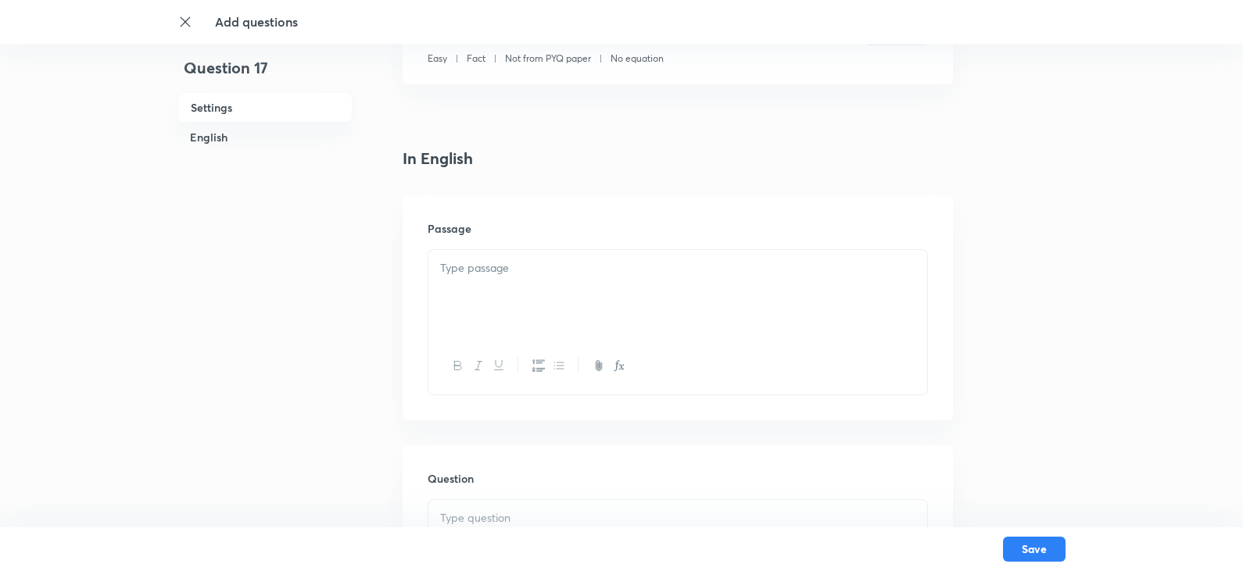
click at [482, 242] on div "Passage" at bounding box center [678, 307] width 550 height 225
click at [478, 274] on p at bounding box center [677, 269] width 475 height 18
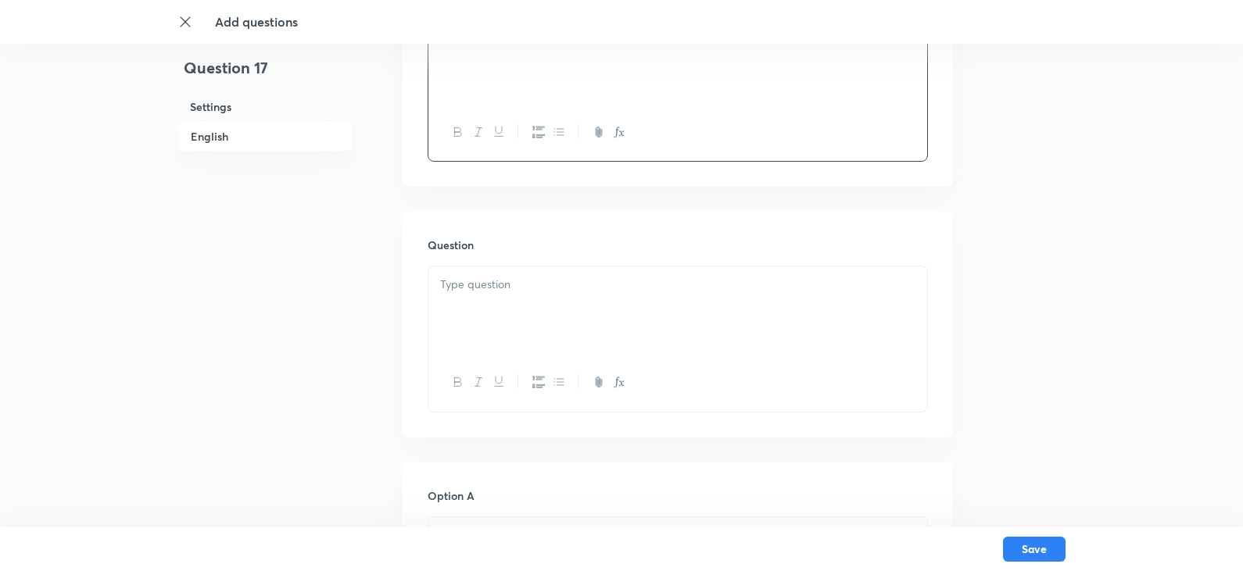
scroll to position [547, 0]
click at [467, 272] on div at bounding box center [677, 310] width 499 height 88
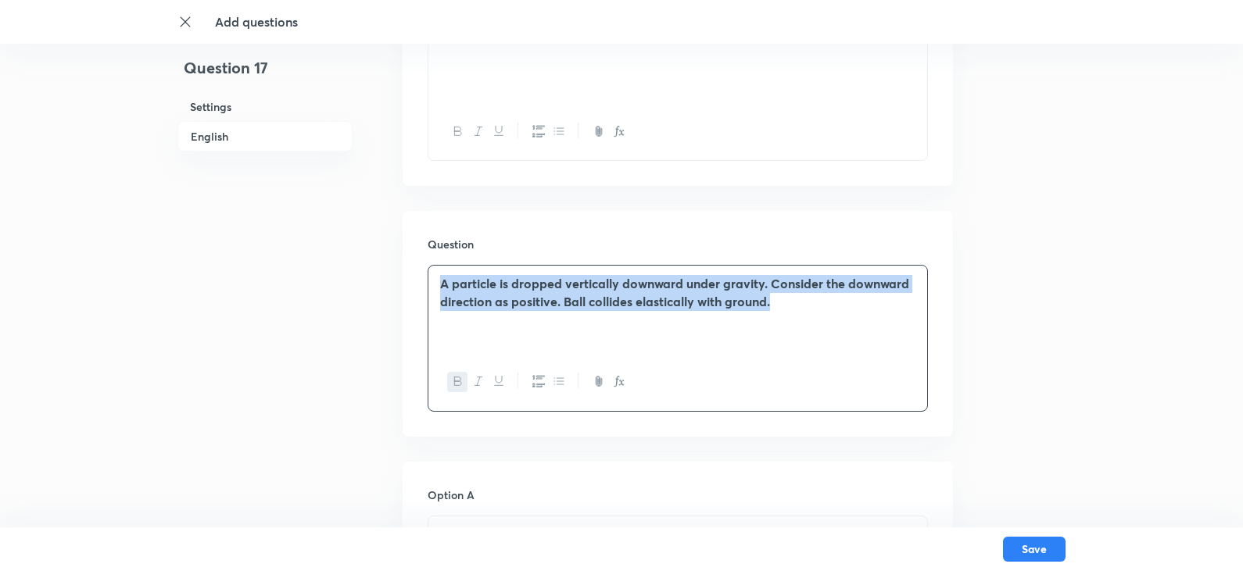
drag, startPoint x: 804, startPoint y: 312, endPoint x: 418, endPoint y: 269, distance: 388.6
click at [419, 269] on div "Question A particle is dropped vertically downward under gravity. Consider the …" at bounding box center [678, 323] width 550 height 225
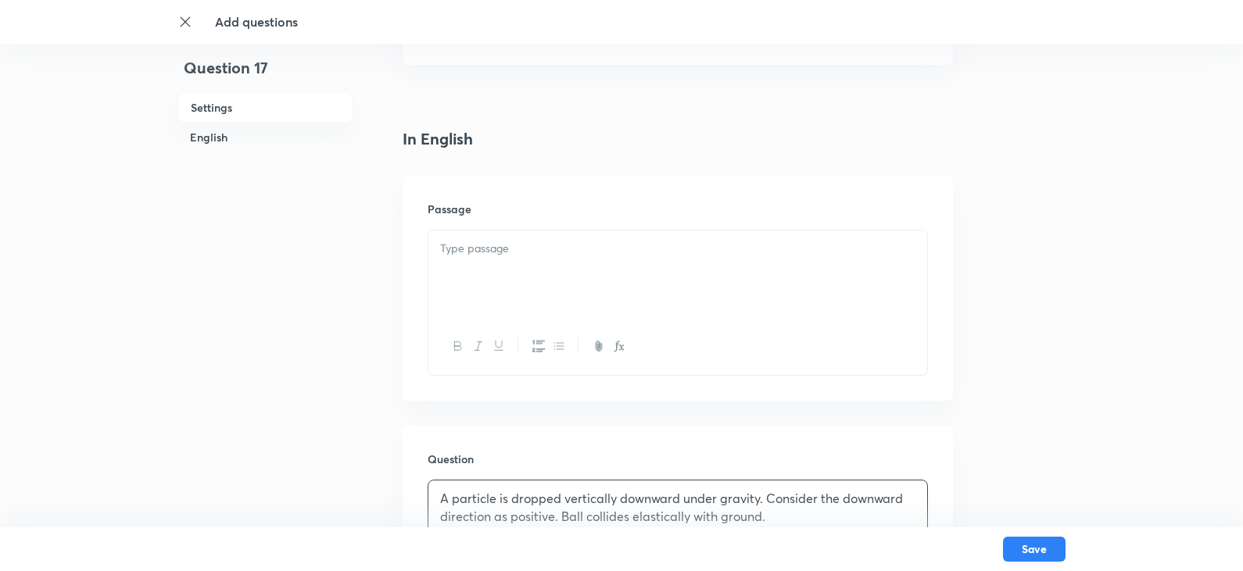
scroll to position [313, 0]
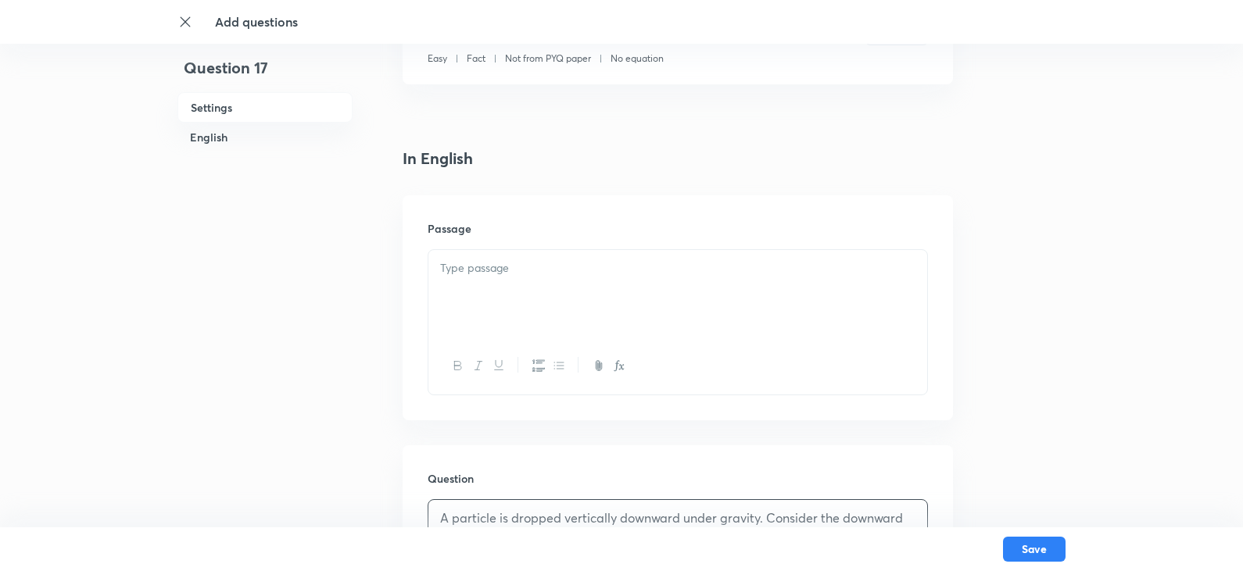
click at [483, 285] on div at bounding box center [677, 294] width 499 height 88
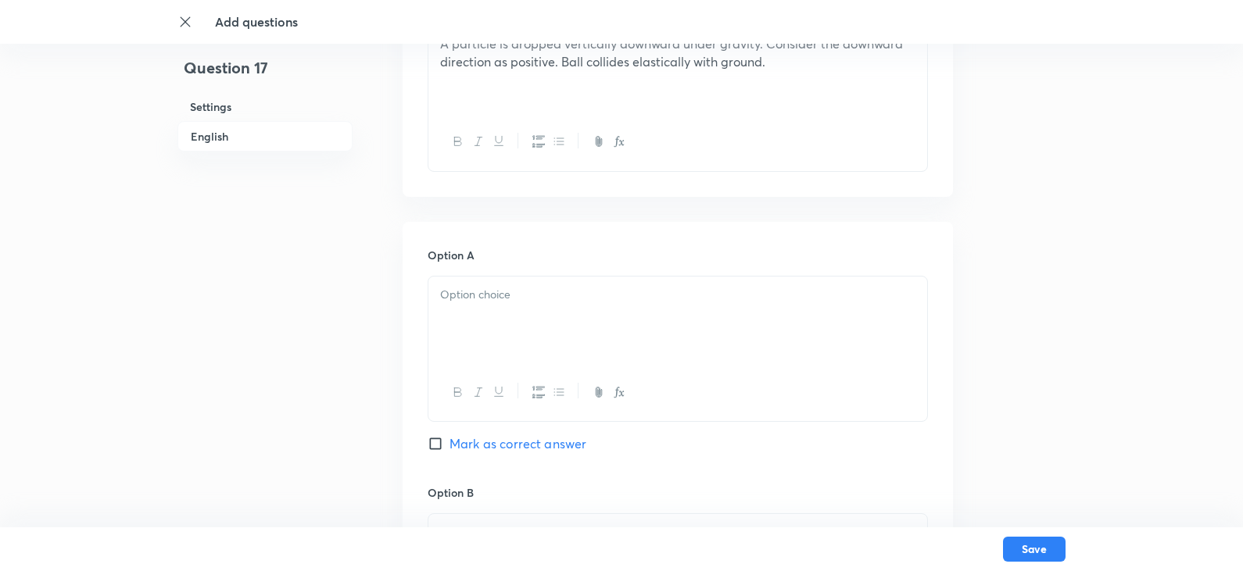
scroll to position [704, 0]
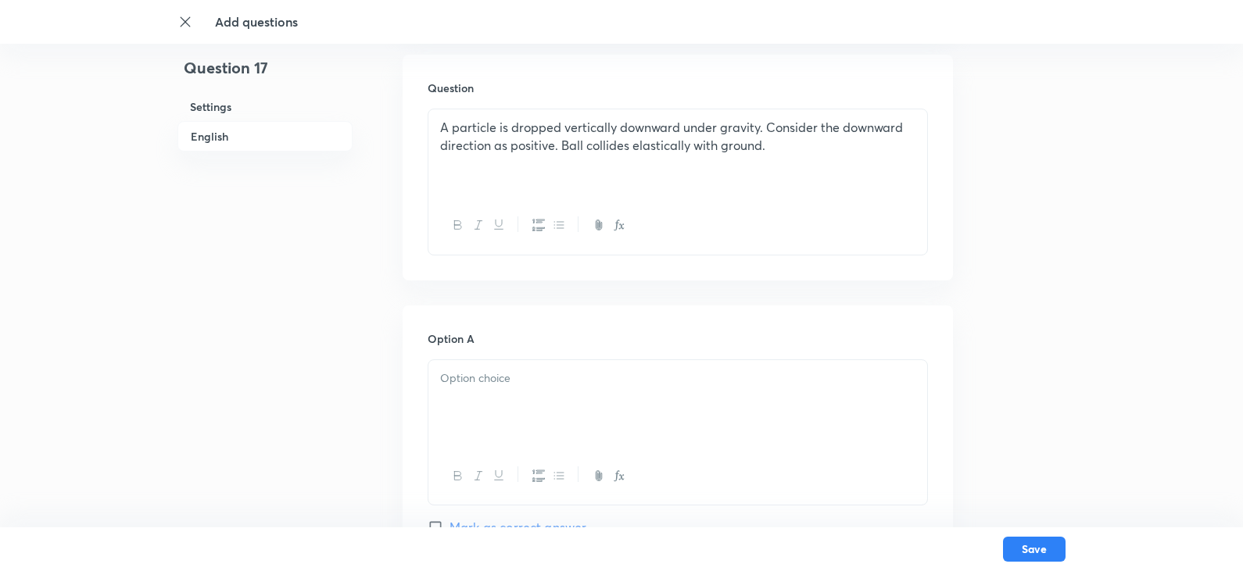
click at [798, 152] on p "A particle is dropped vertically downward under gravity. Consider the downward …" at bounding box center [677, 136] width 475 height 35
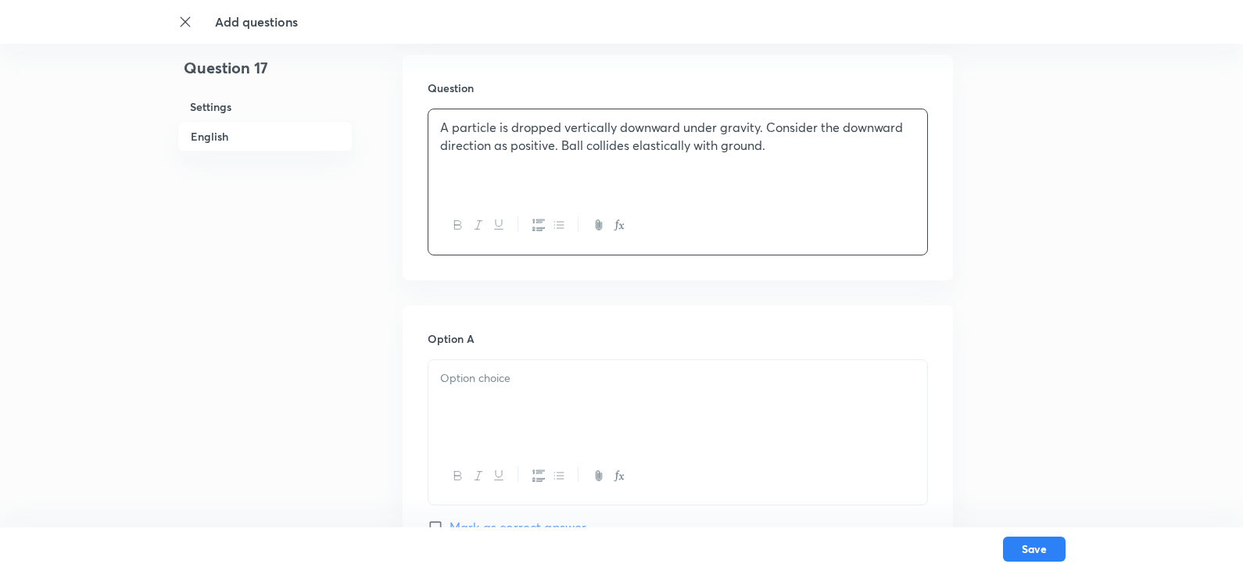
click at [776, 149] on p "A particle is dropped vertically downward under gravity. Consider the downward …" at bounding box center [677, 136] width 475 height 35
click at [669, 182] on div "A particle is dropped vertically downward under gravity. Consider the downward …" at bounding box center [677, 153] width 499 height 88
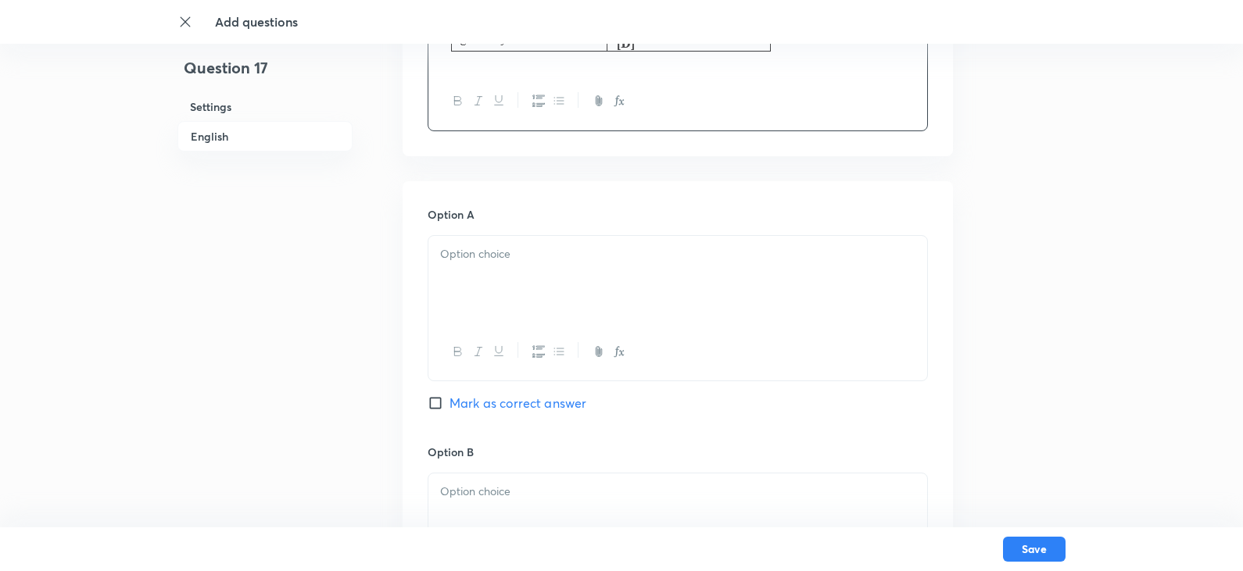
scroll to position [1251, 0]
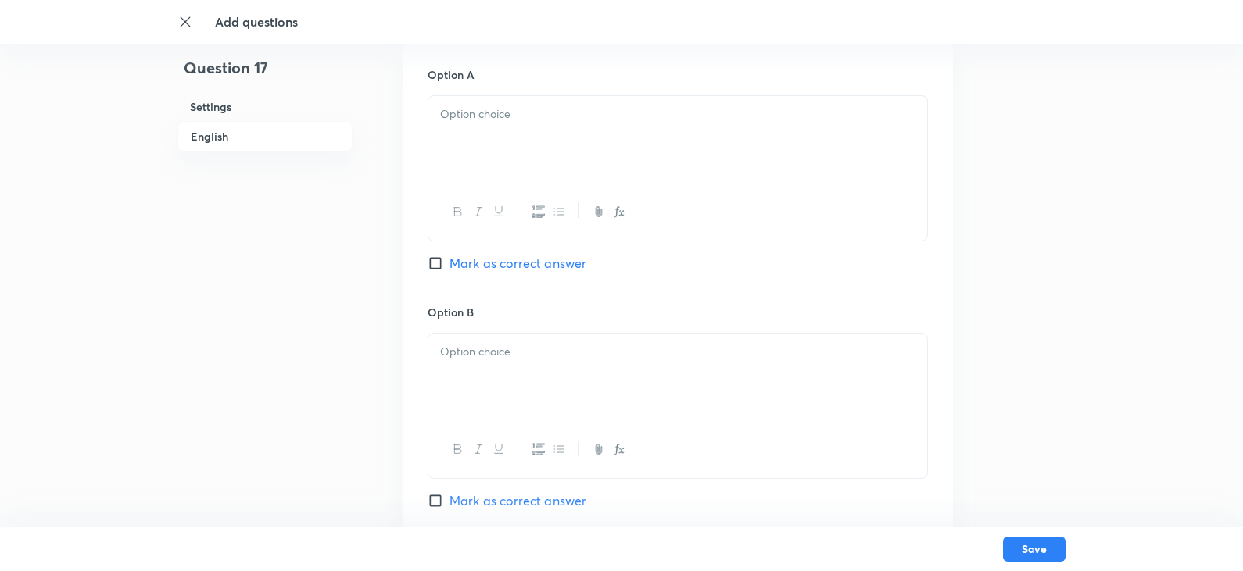
click at [431, 498] on input "Mark as correct answer" at bounding box center [439, 501] width 22 height 16
checkbox input "true"
click at [496, 347] on p at bounding box center [677, 352] width 475 height 18
drag, startPoint x: 478, startPoint y: 410, endPoint x: 423, endPoint y: 342, distance: 87.8
click at [424, 342] on div "Option A Mark as correct answer Option B (i) [D] (ii) [C] (iii) [B] (iv) [A] Ma…" at bounding box center [678, 527] width 550 height 973
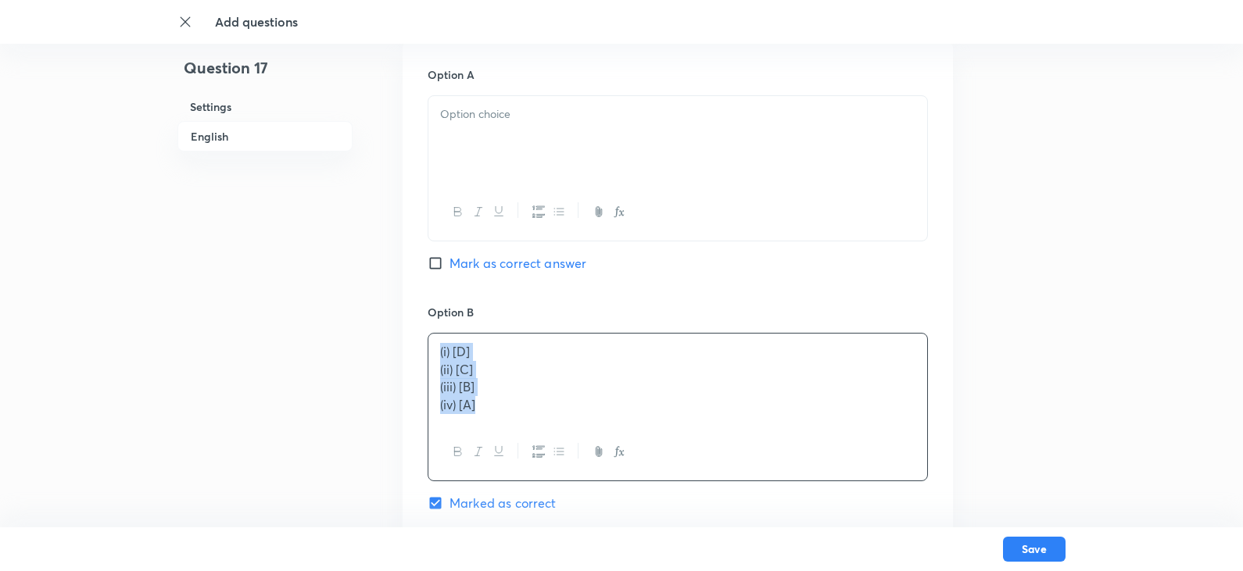
copy div "(i) [D] (ii) [C] (iii) [B] (iv) [A]"
click at [477, 111] on p at bounding box center [677, 115] width 475 height 18
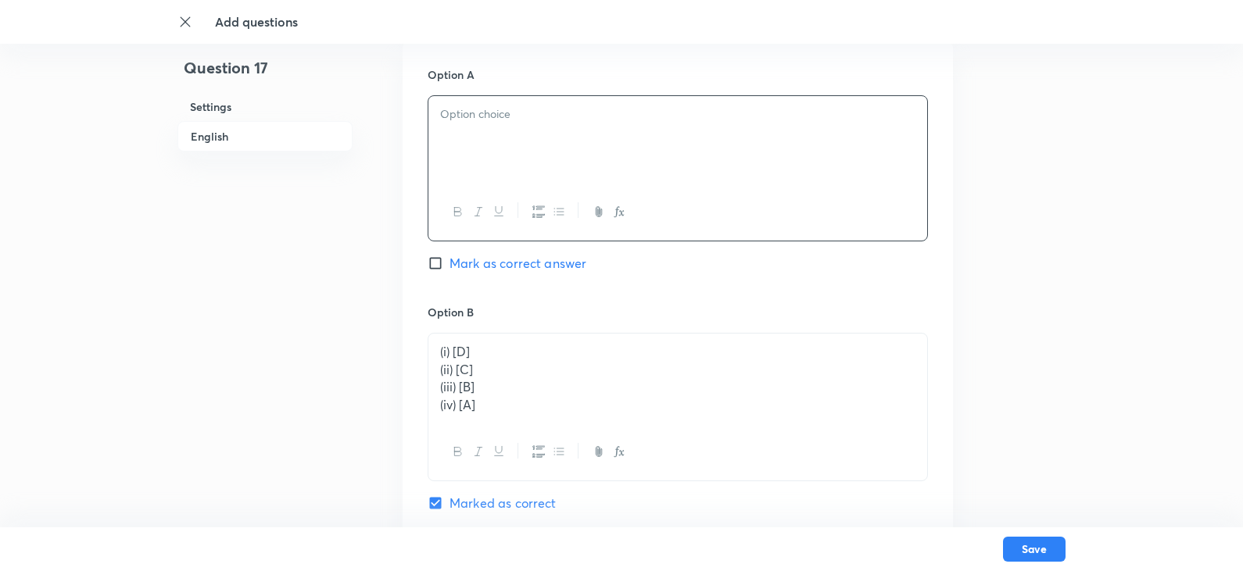
paste div
drag, startPoint x: 457, startPoint y: 121, endPoint x: 466, endPoint y: 120, distance: 8.6
click at [466, 120] on p "(i) [D]" at bounding box center [677, 115] width 475 height 18
click at [463, 152] on p "(iii) [B]" at bounding box center [677, 150] width 475 height 18
click at [472, 165] on p "(iv) [A]" at bounding box center [677, 168] width 475 height 18
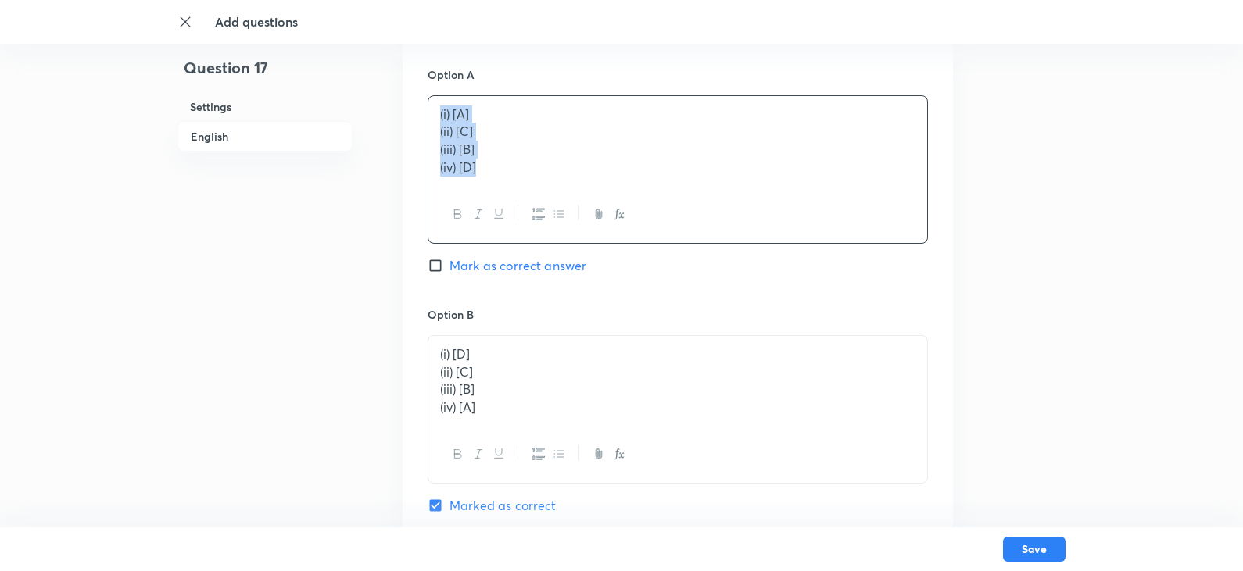
drag, startPoint x: 481, startPoint y: 168, endPoint x: 426, endPoint y: 104, distance: 84.3
click at [426, 104] on div "Option A (i) [A] (ii) [C] (iii) [B] (iv) [D] Mark as correct answer Option B (i…" at bounding box center [678, 528] width 550 height 975
copy div "(i) [A] (ii) [C] (iii) [B] (iv) [D]"
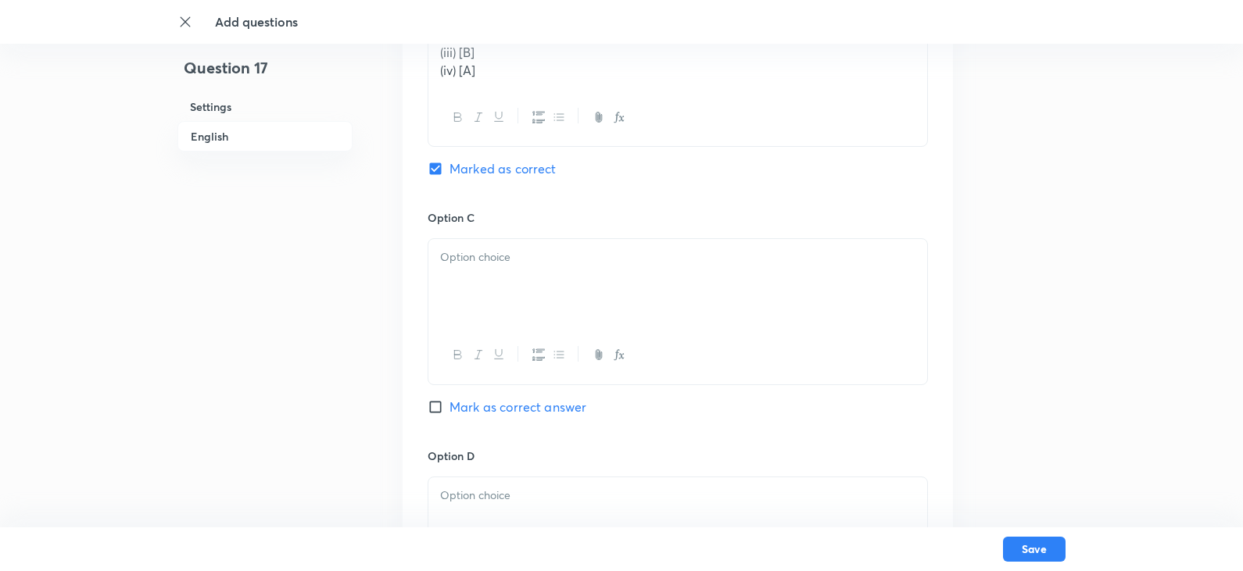
scroll to position [1642, 0]
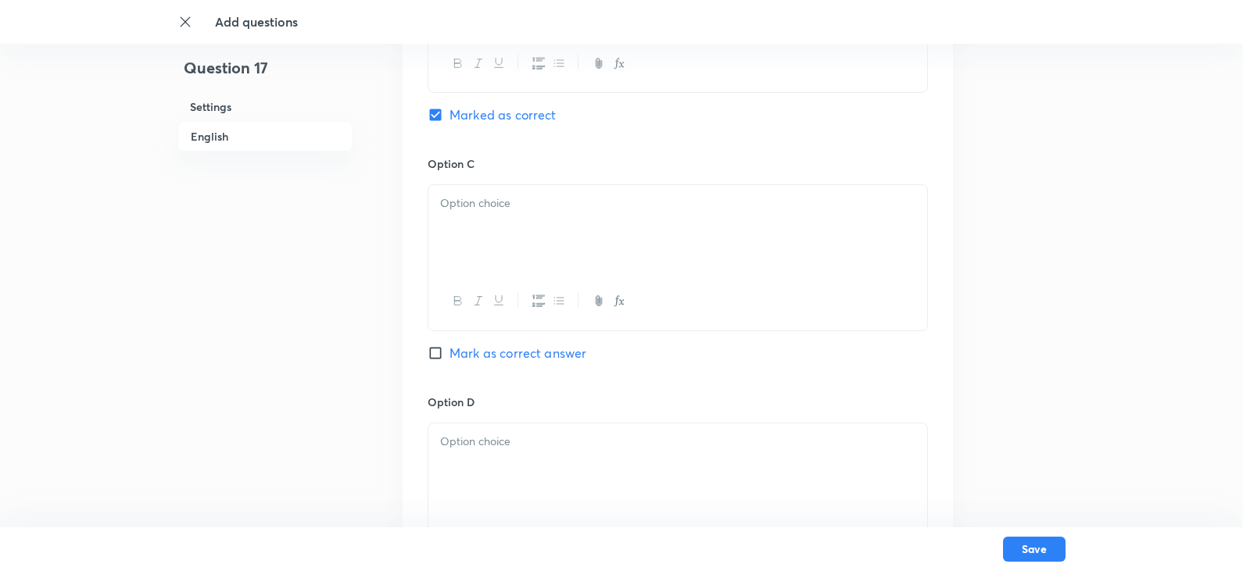
click at [510, 195] on p at bounding box center [677, 204] width 475 height 18
click at [463, 202] on p "(i) [A]" at bounding box center [677, 204] width 475 height 18
click at [462, 222] on p "(ii) [C]" at bounding box center [677, 222] width 475 height 18
drag, startPoint x: 464, startPoint y: 237, endPoint x: 471, endPoint y: 238, distance: 7.9
click at [471, 238] on p "(iii) [B]" at bounding box center [677, 240] width 475 height 18
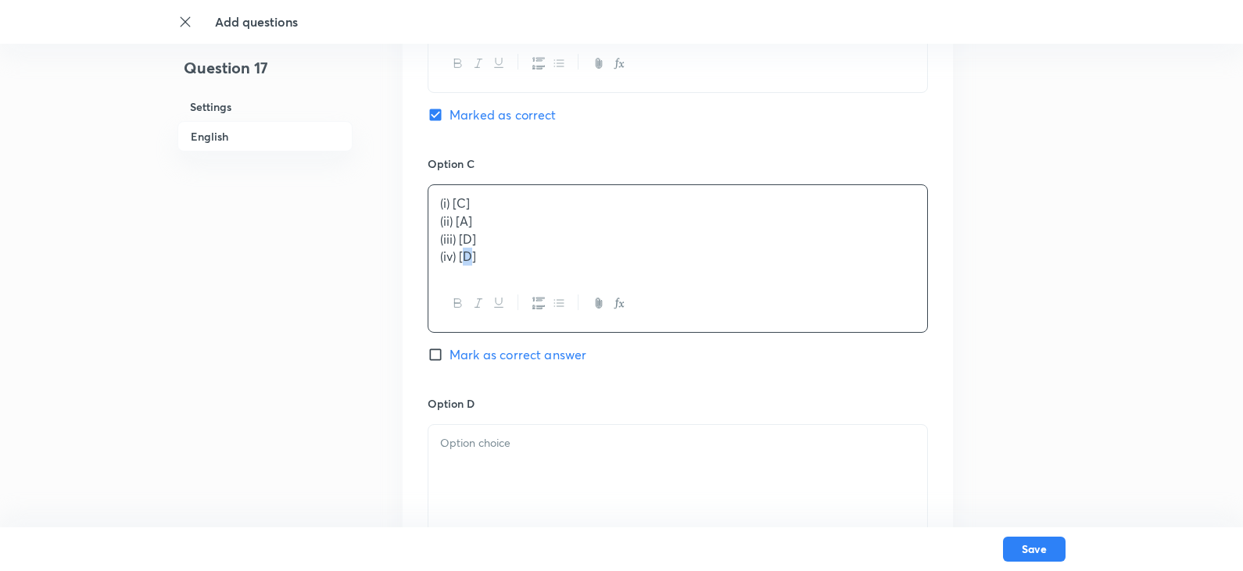
drag, startPoint x: 467, startPoint y: 255, endPoint x: 475, endPoint y: 253, distance: 8.0
click at [475, 253] on p "(iv) [D]" at bounding box center [677, 257] width 475 height 18
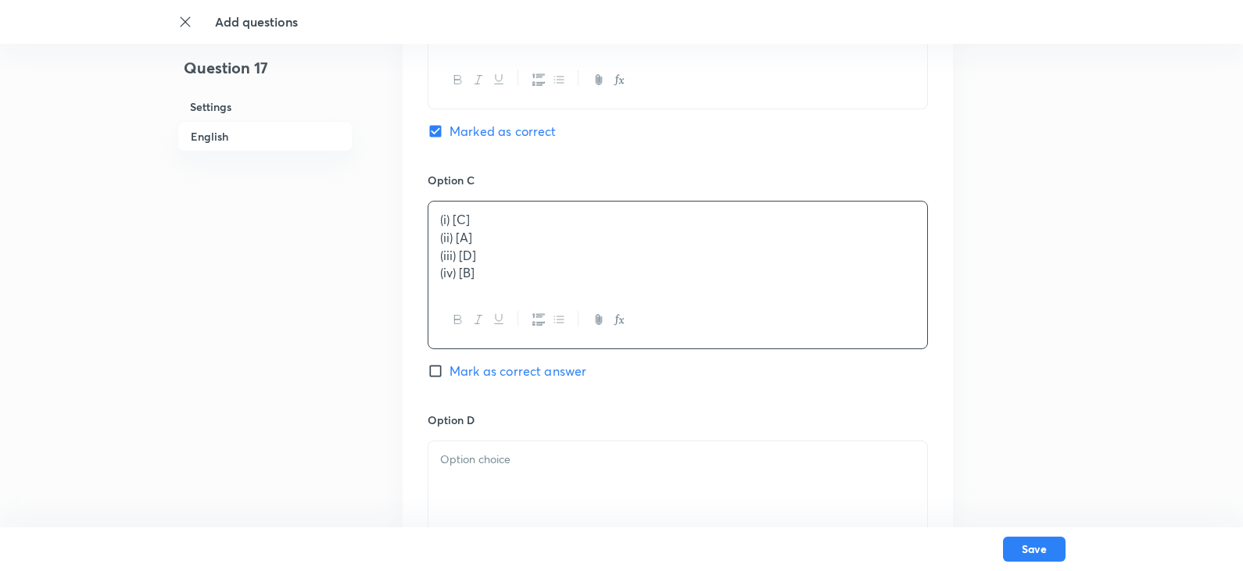
scroll to position [1720, 0]
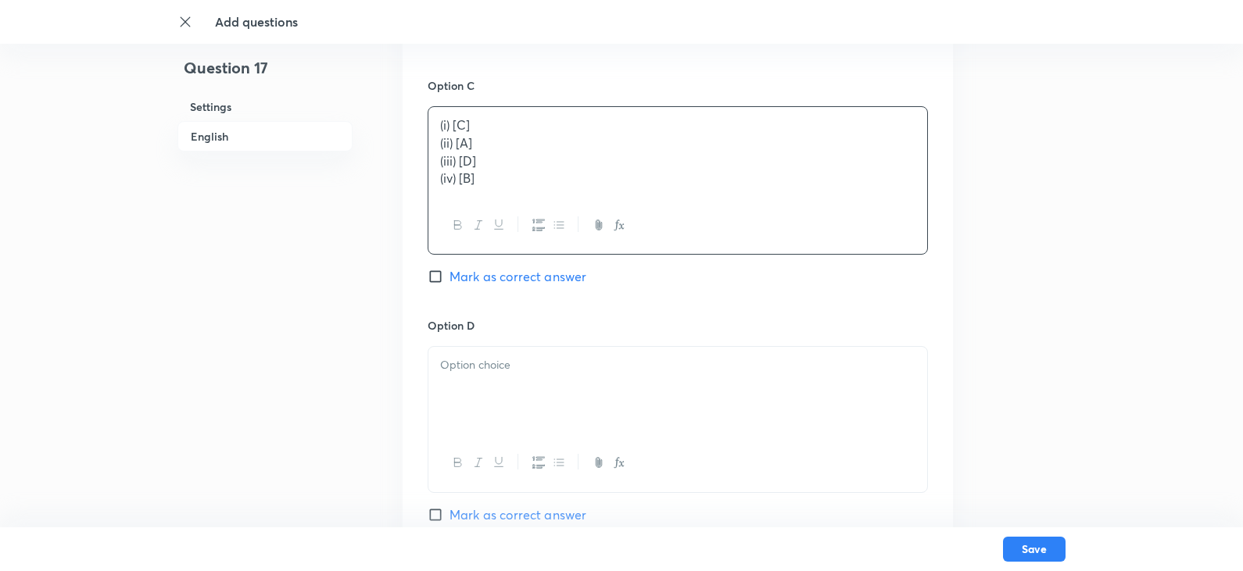
click at [522, 365] on p at bounding box center [677, 365] width 475 height 18
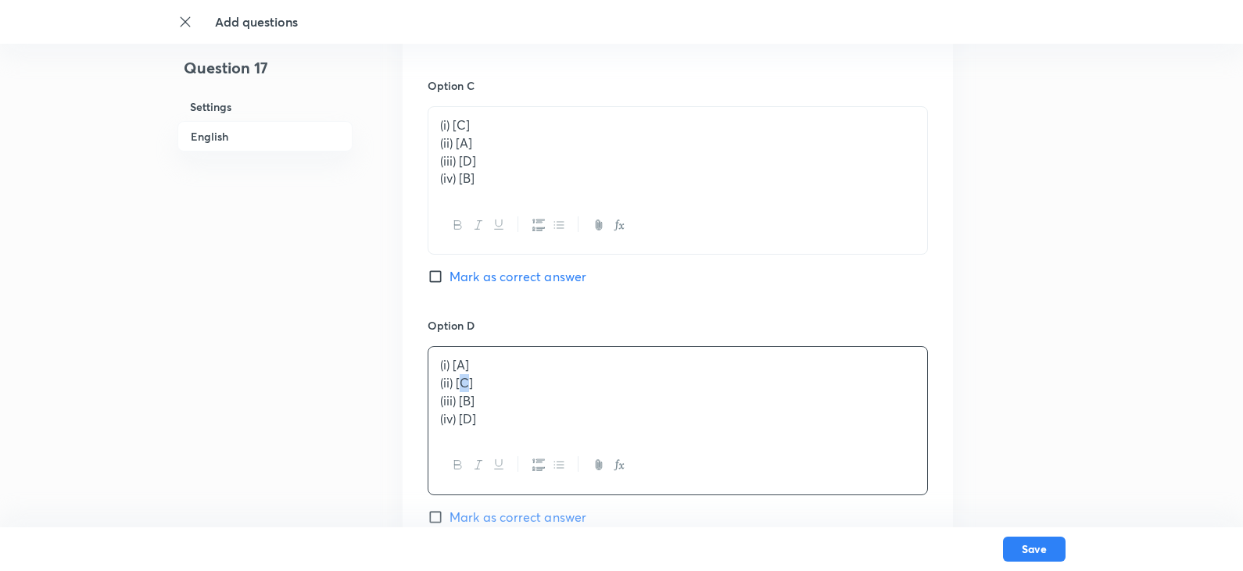
drag, startPoint x: 461, startPoint y: 385, endPoint x: 469, endPoint y: 385, distance: 7.9
click at [469, 385] on p "(ii) [C]" at bounding box center [677, 383] width 475 height 18
drag, startPoint x: 464, startPoint y: 400, endPoint x: 472, endPoint y: 400, distance: 8.6
click at [472, 400] on p "(iii) [B]" at bounding box center [677, 401] width 475 height 18
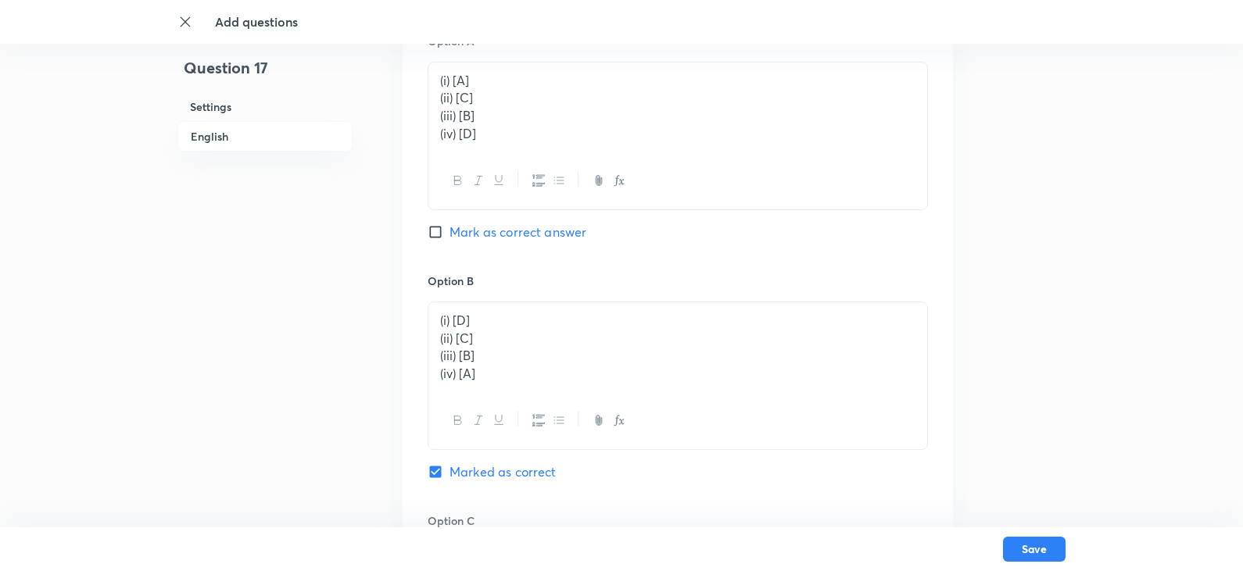
scroll to position [1251, 0]
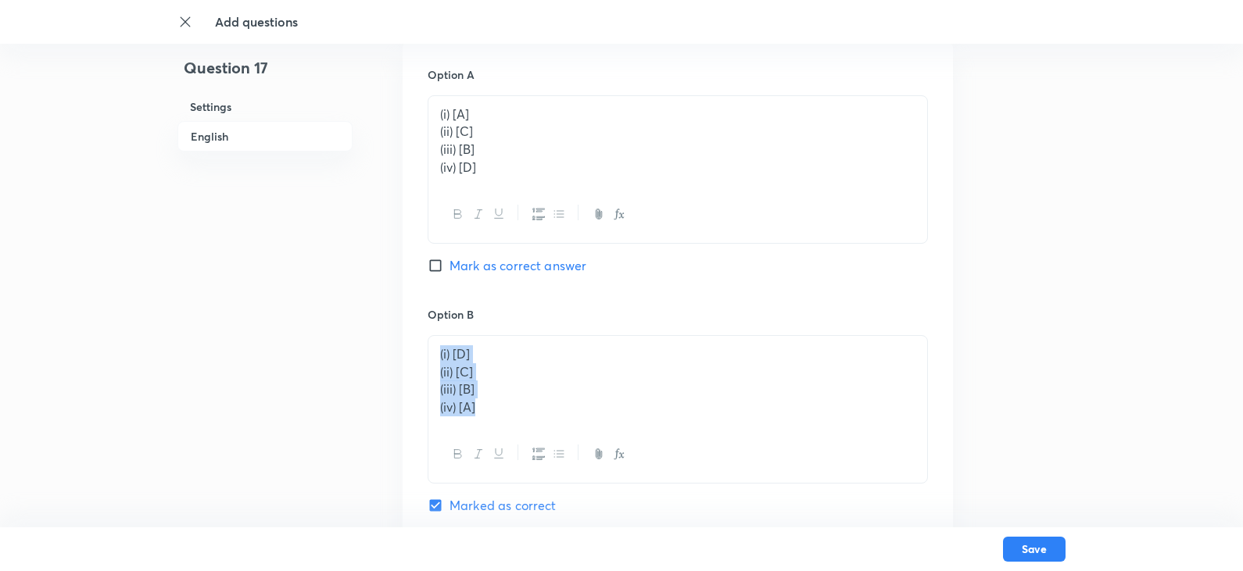
drag, startPoint x: 486, startPoint y: 410, endPoint x: 417, endPoint y: 333, distance: 104.1
click at [417, 333] on div "Option A (i) [A] (ii) [C] (iii) [B] (iv) [D] Mark as correct answer Option B (i…" at bounding box center [678, 531] width 550 height 980
copy div "(i) [D] (ii) [C] (iii) [B] (iv) [A]"
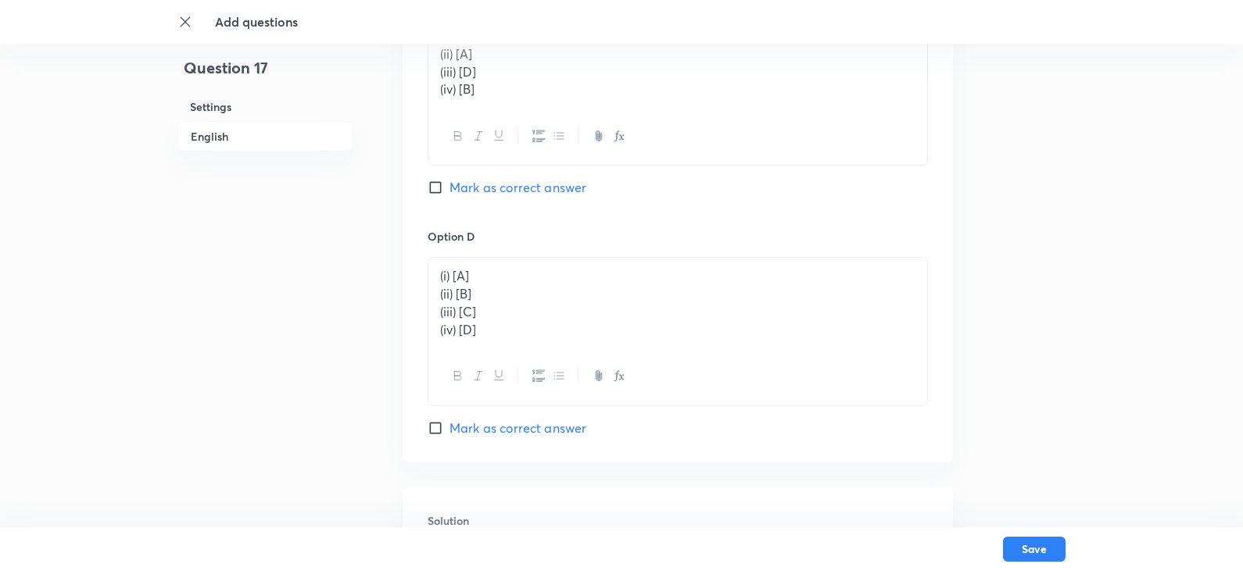
scroll to position [2033, 0]
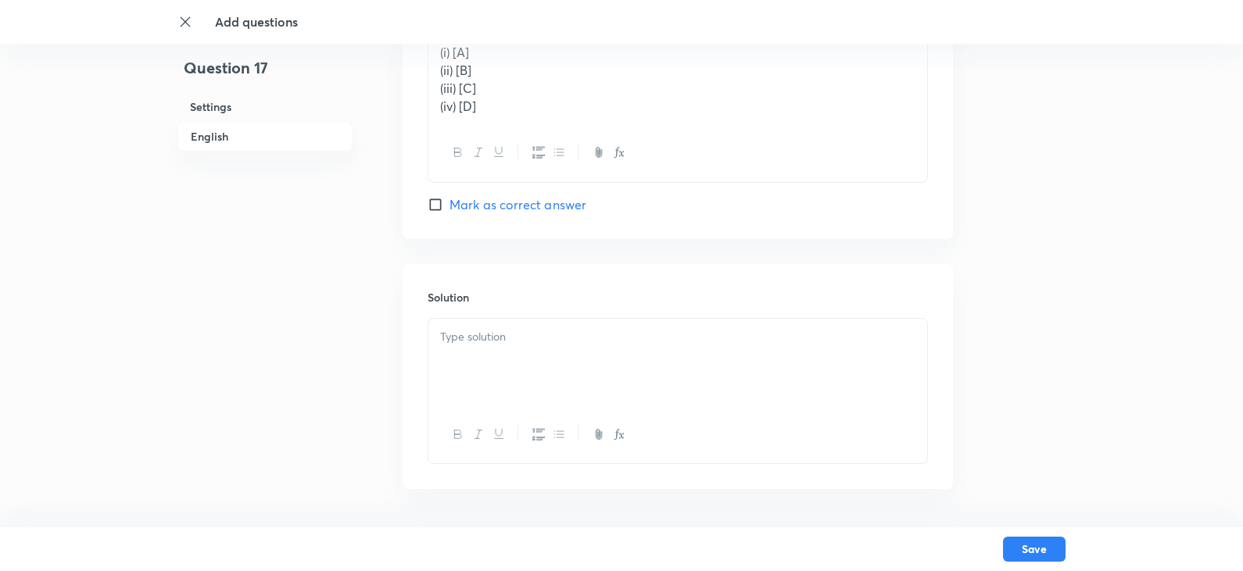
click at [475, 349] on div at bounding box center [677, 363] width 499 height 88
click at [1030, 547] on button "Save" at bounding box center [1034, 548] width 63 height 25
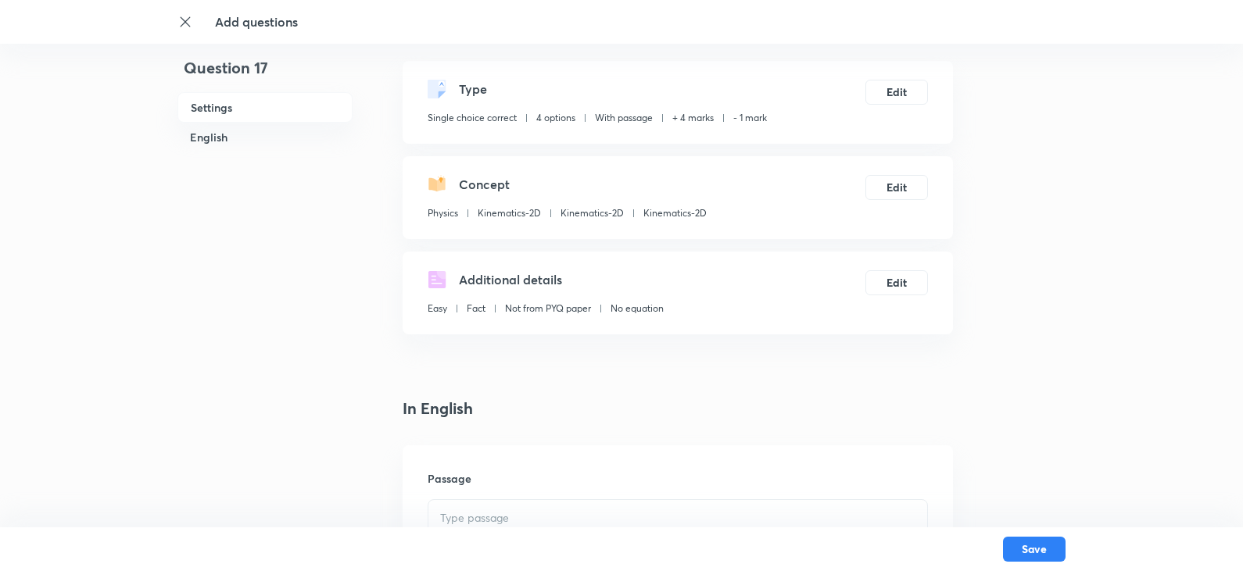
scroll to position [235, 0]
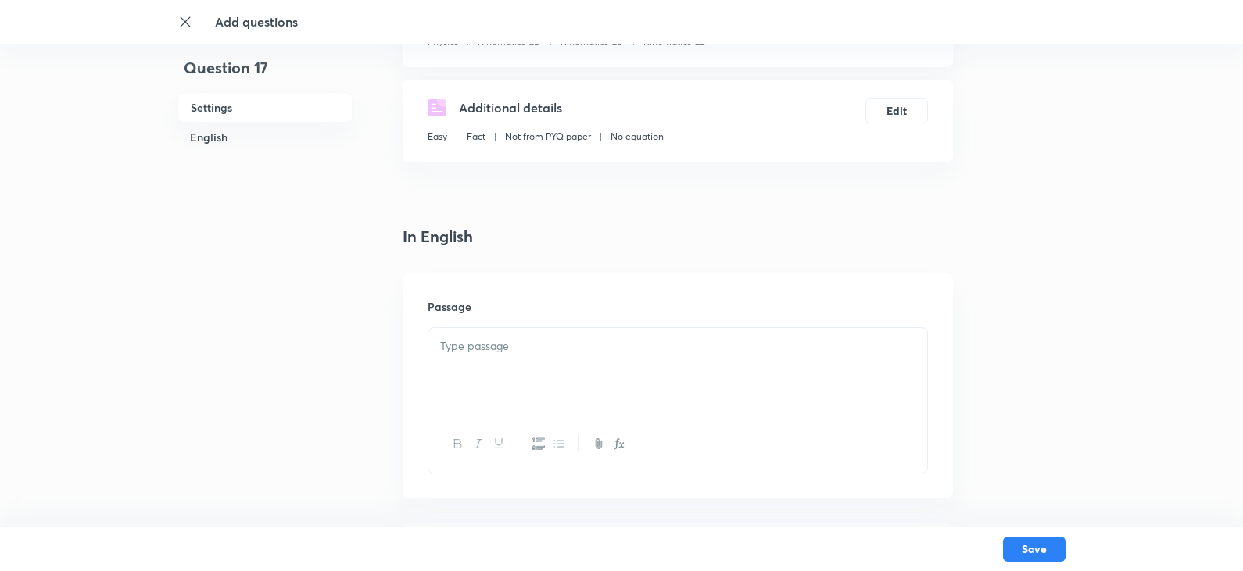
click at [596, 353] on p at bounding box center [677, 347] width 475 height 18
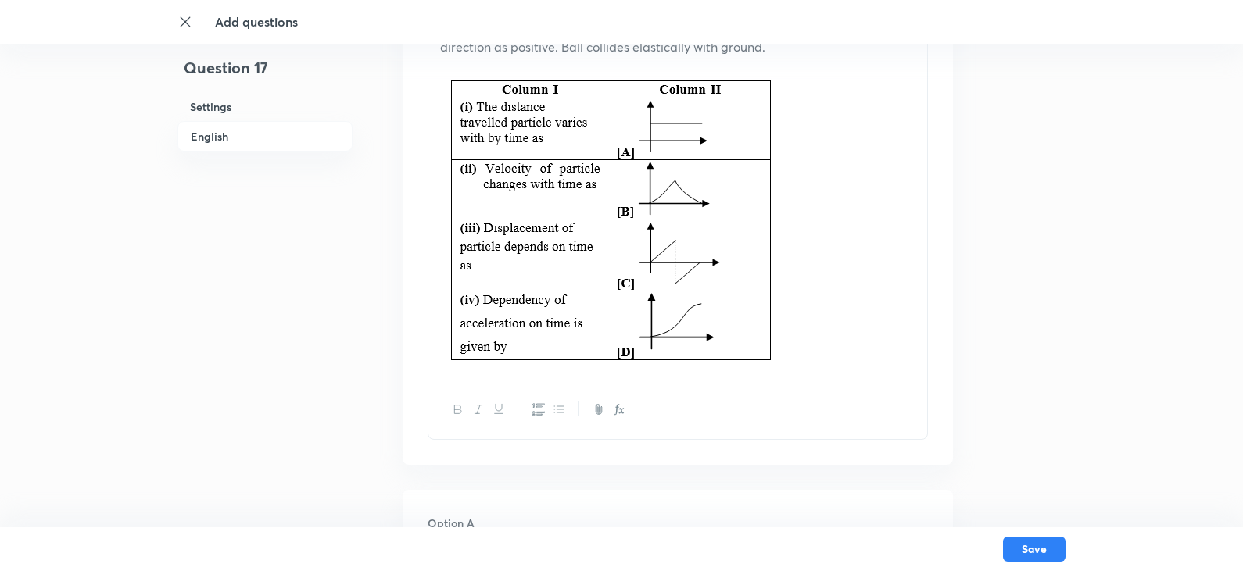
scroll to position [1016, 0]
